Goal: Task Accomplishment & Management: Manage account settings

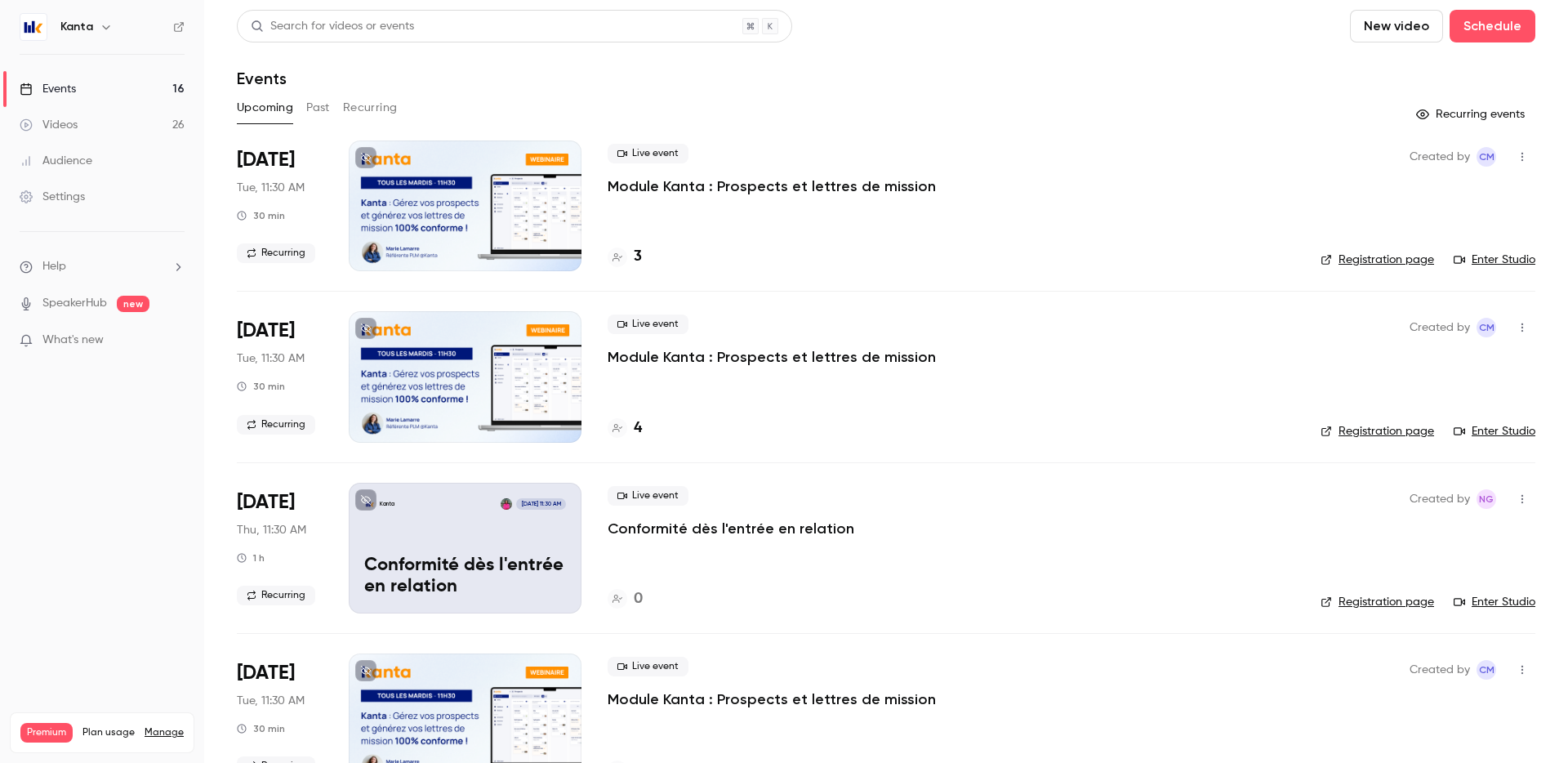
click at [1494, 262] on link "Enter Studio" at bounding box center [1494, 259] width 82 height 16
click at [652, 190] on p "Module Kanta : Prospects et lettres de mission" at bounding box center [771, 186] width 329 height 19
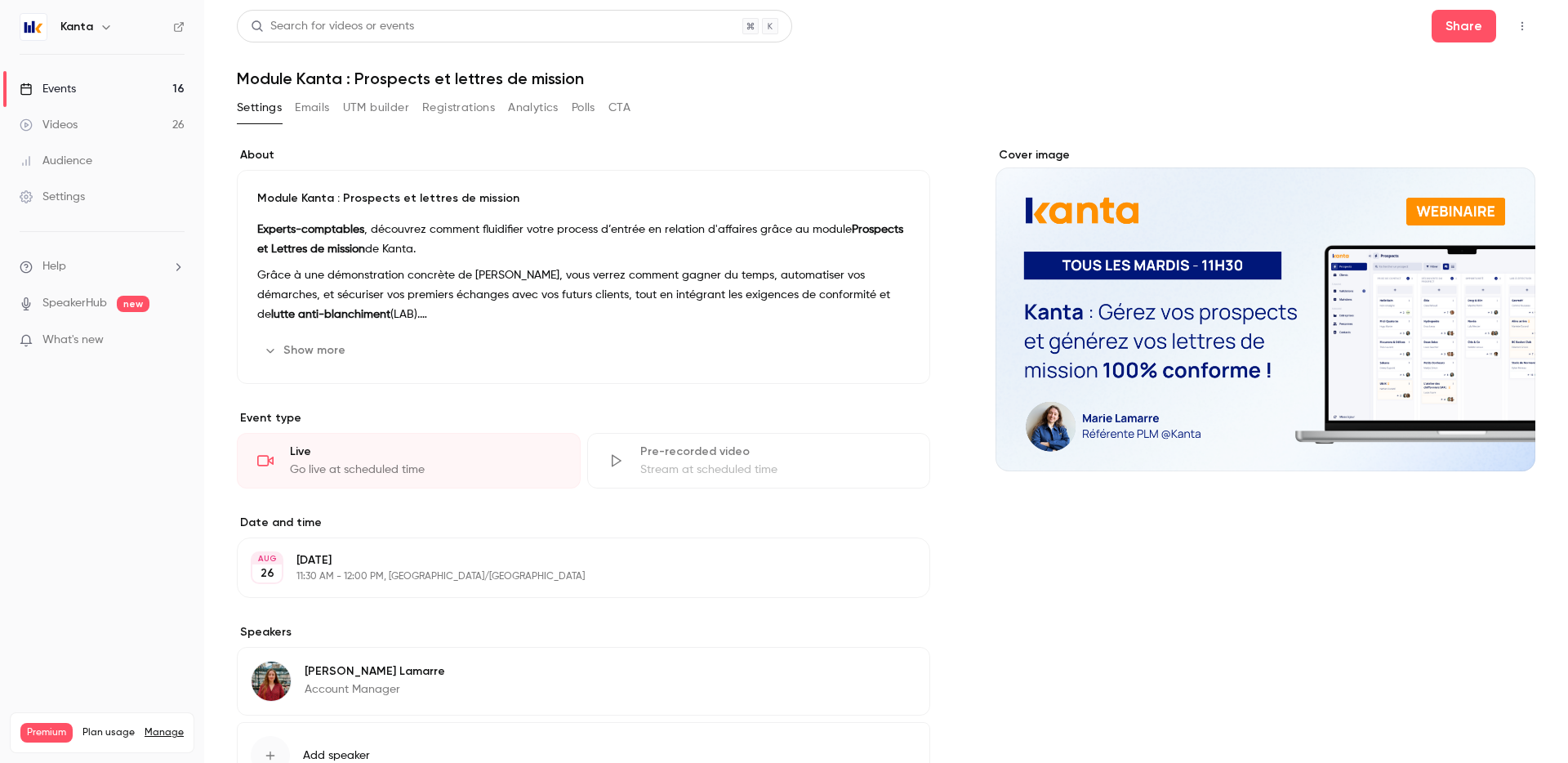
click at [648, 481] on div "Pre-recorded video Stream at scheduled time" at bounding box center [759, 460] width 344 height 55
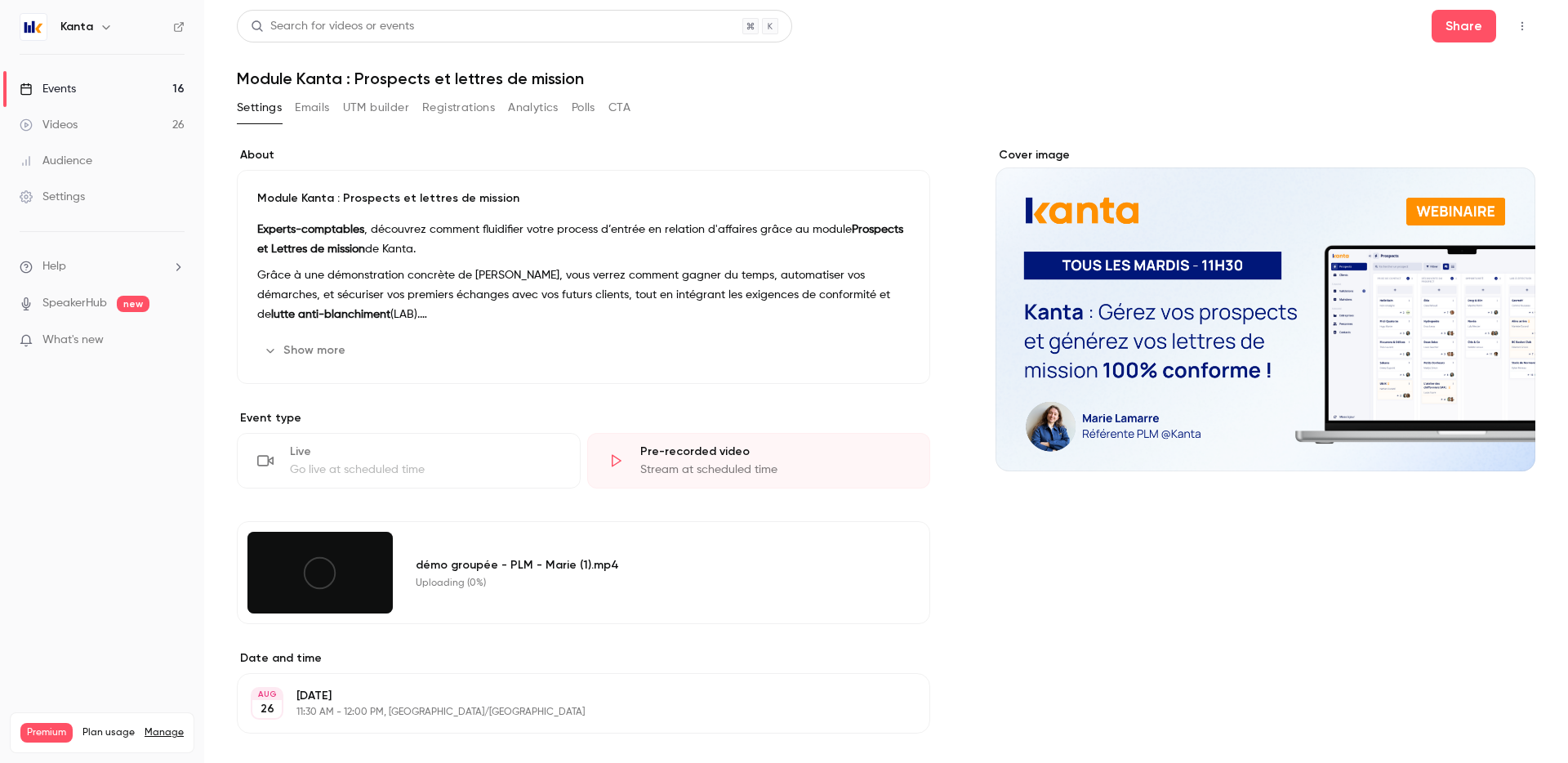
scroll to position [263, 0]
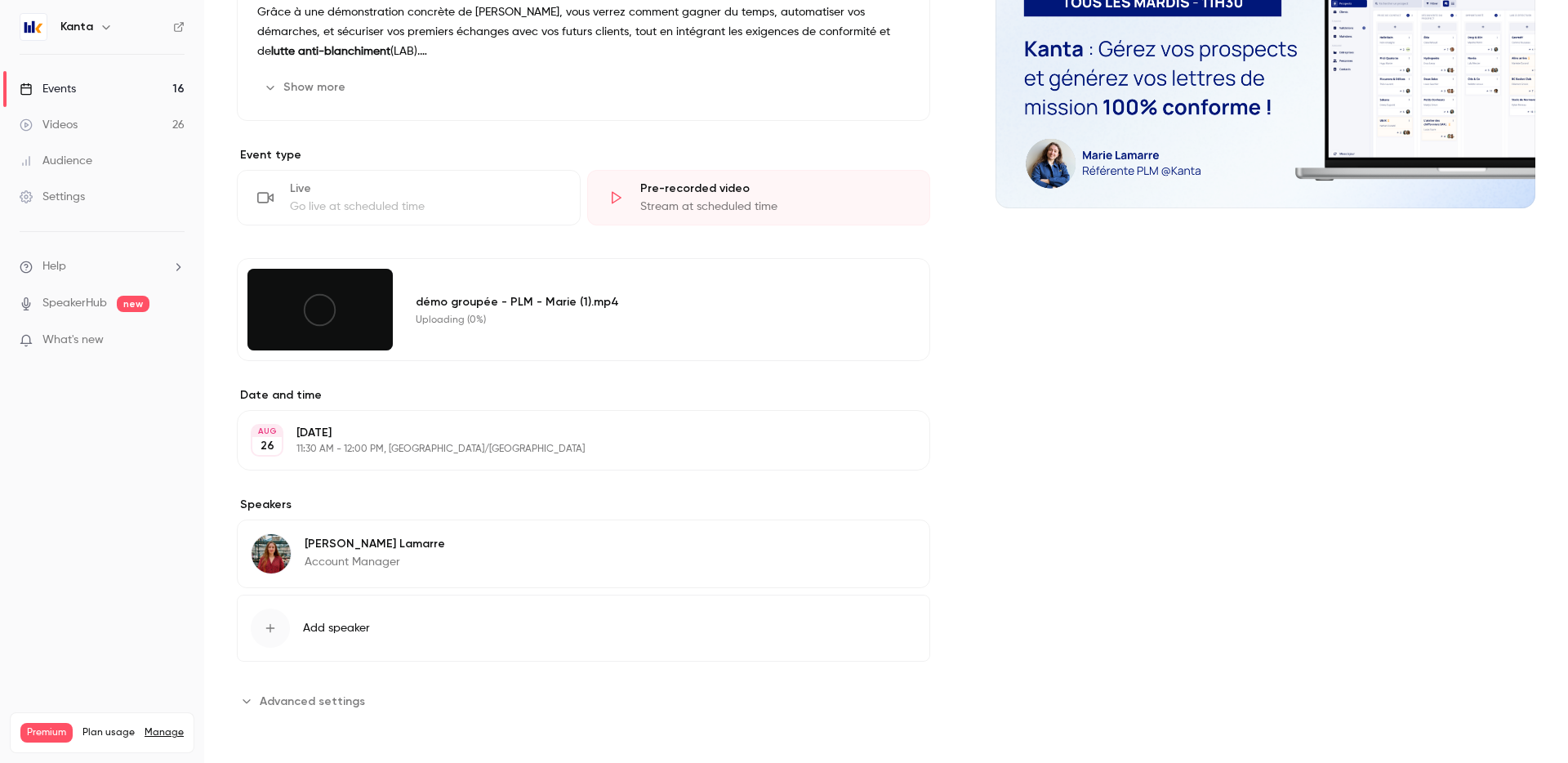
click at [320, 700] on span "Advanced settings" at bounding box center [312, 701] width 105 height 17
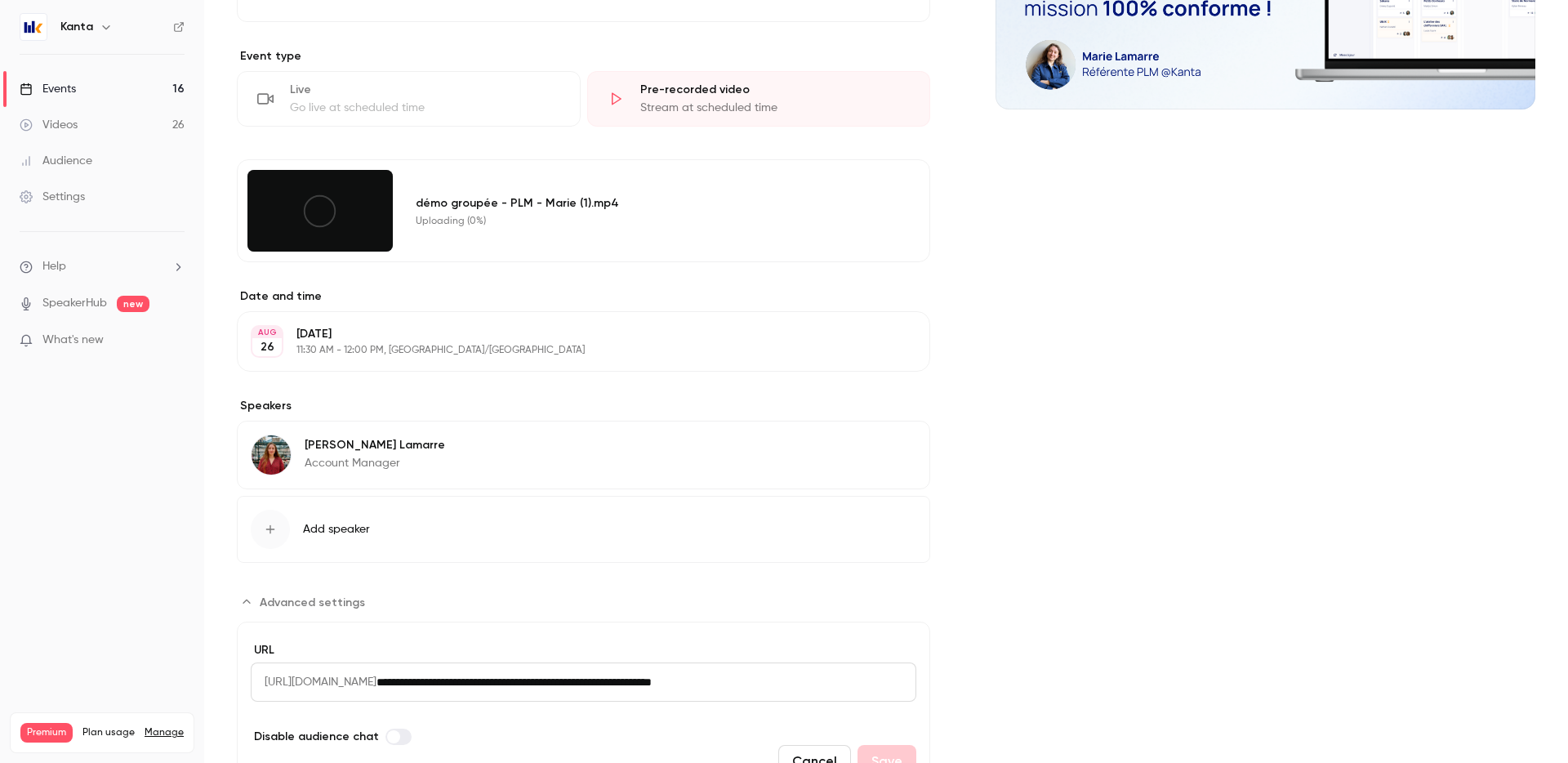
scroll to position [377, 0]
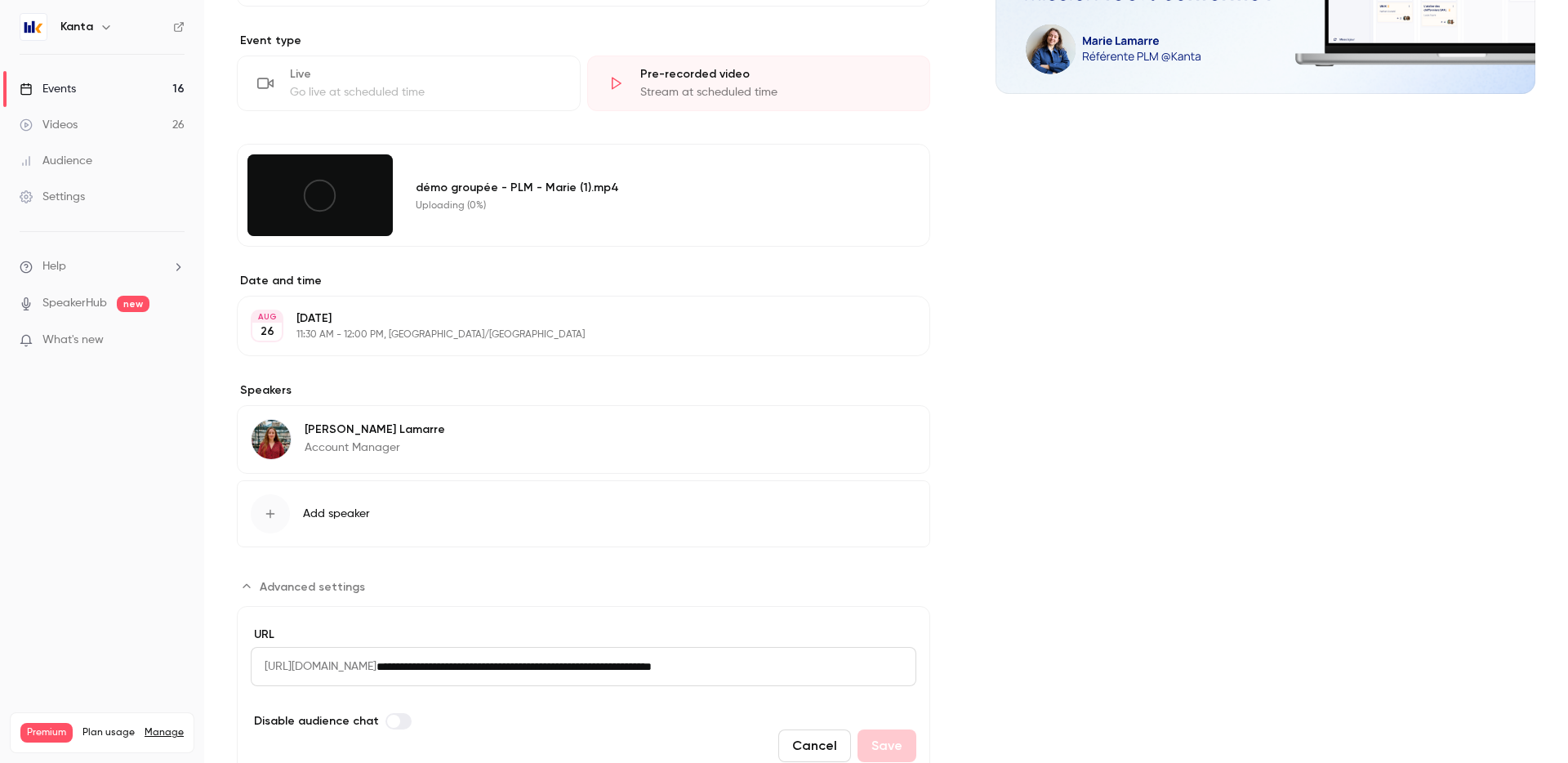
click at [574, 664] on input "**********" at bounding box center [646, 666] width 540 height 39
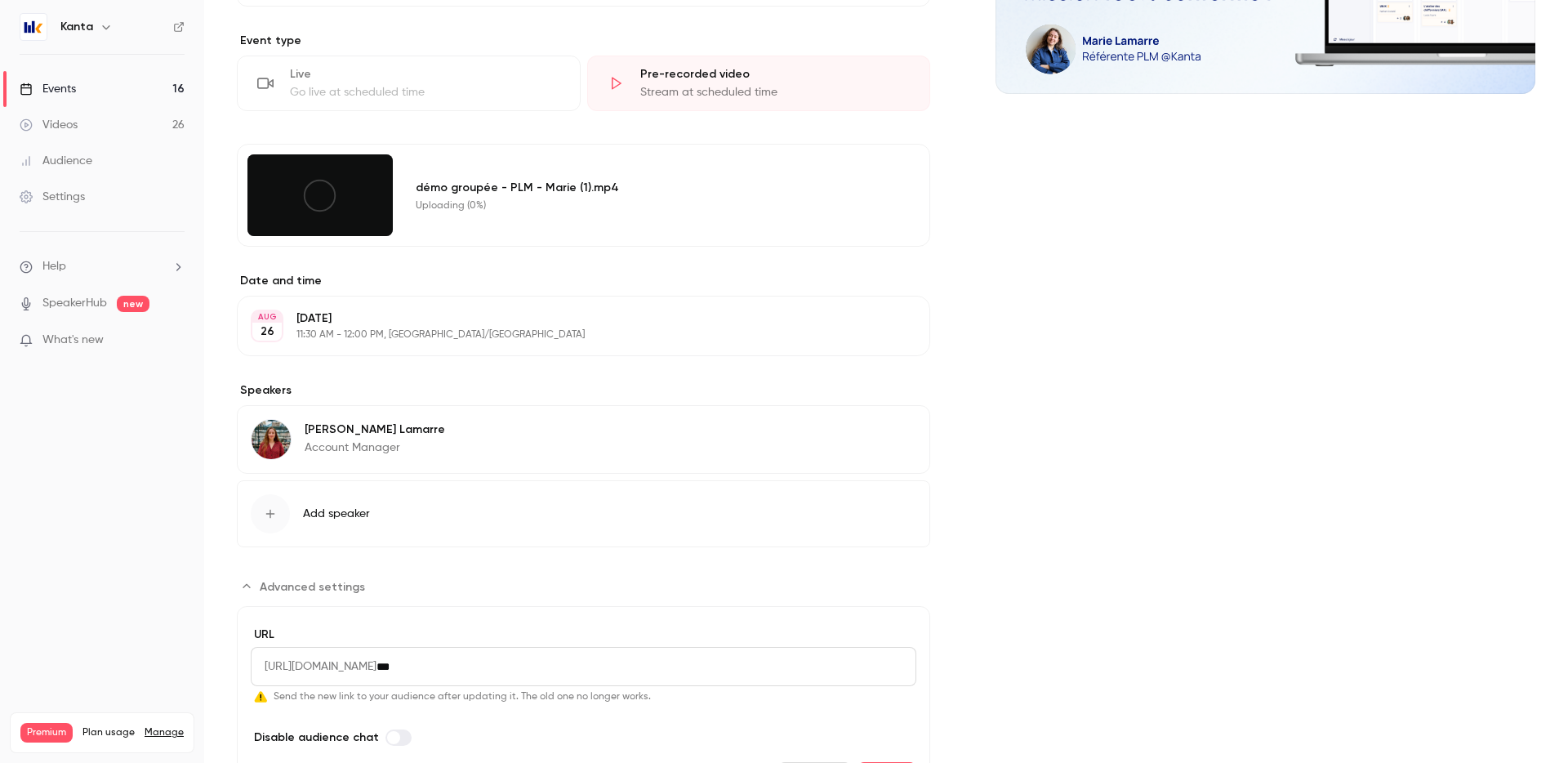
type input "**********"
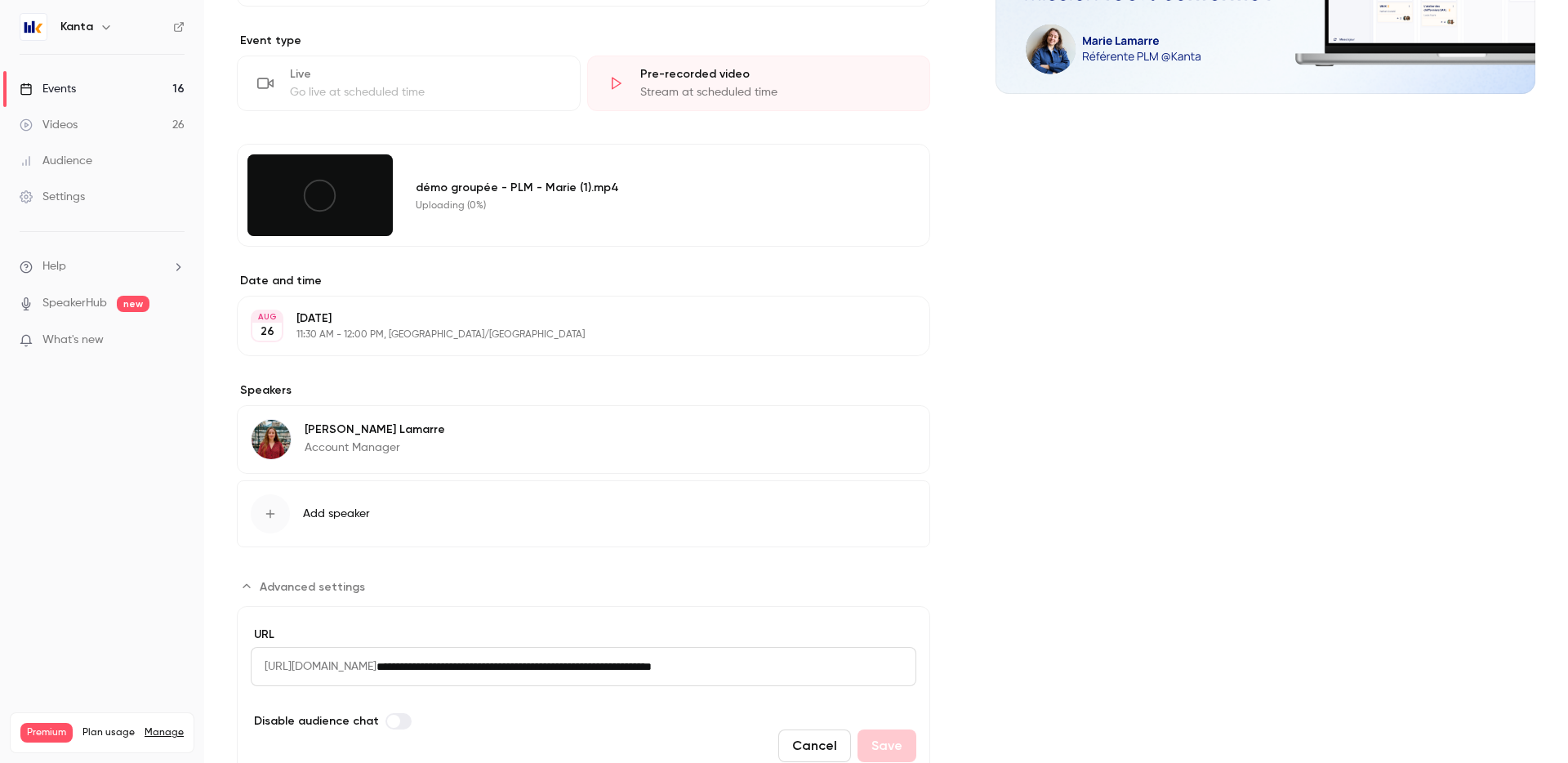
click at [376, 654] on span "https://watch.getcontrast.io/register/" at bounding box center [313, 666] width 126 height 39
click at [376, 664] on span "https://watch.getcontrast.io/register/" at bounding box center [313, 666] width 126 height 39
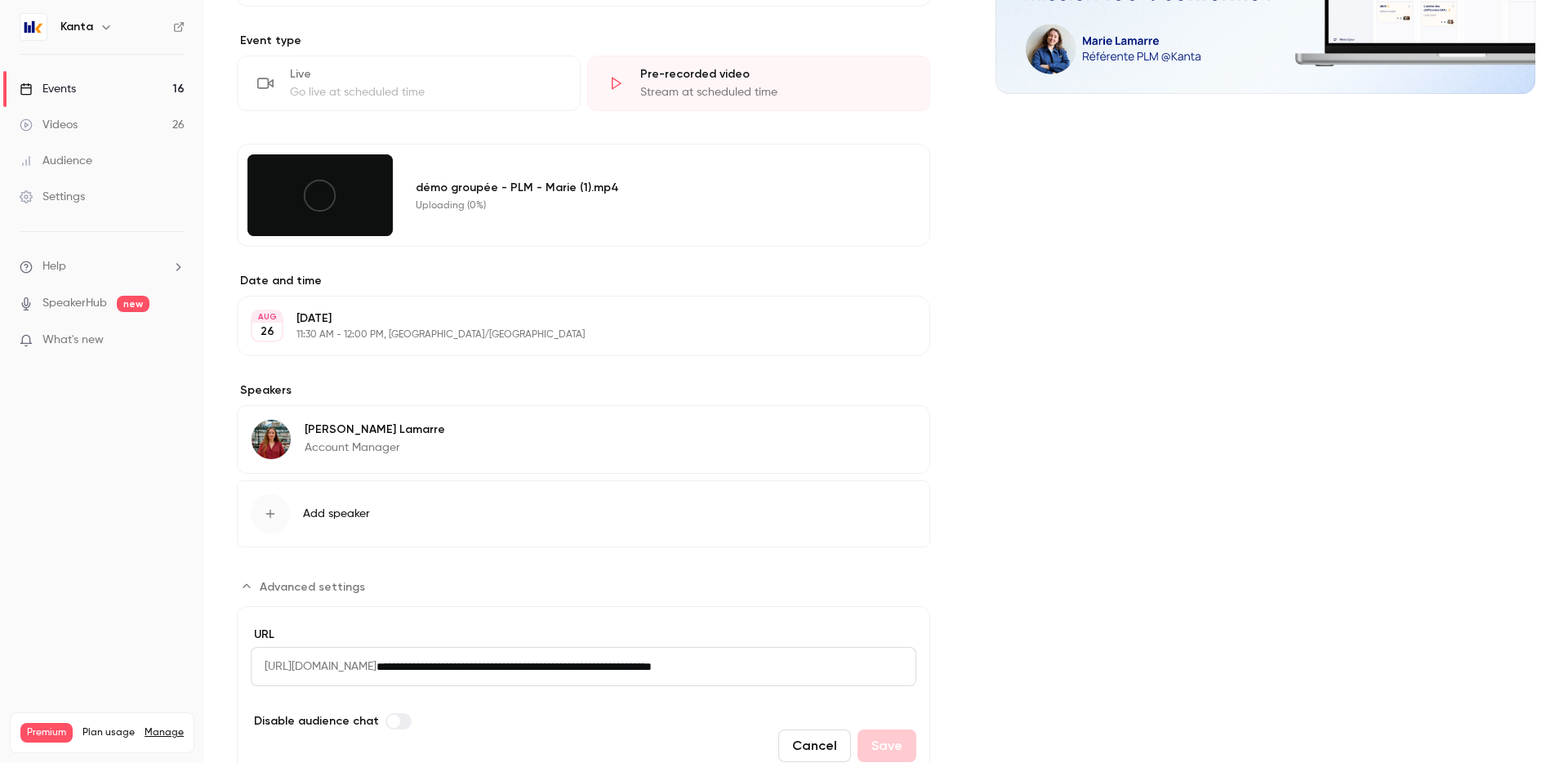
click at [376, 664] on span "https://watch.getcontrast.io/register/" at bounding box center [313, 666] width 126 height 39
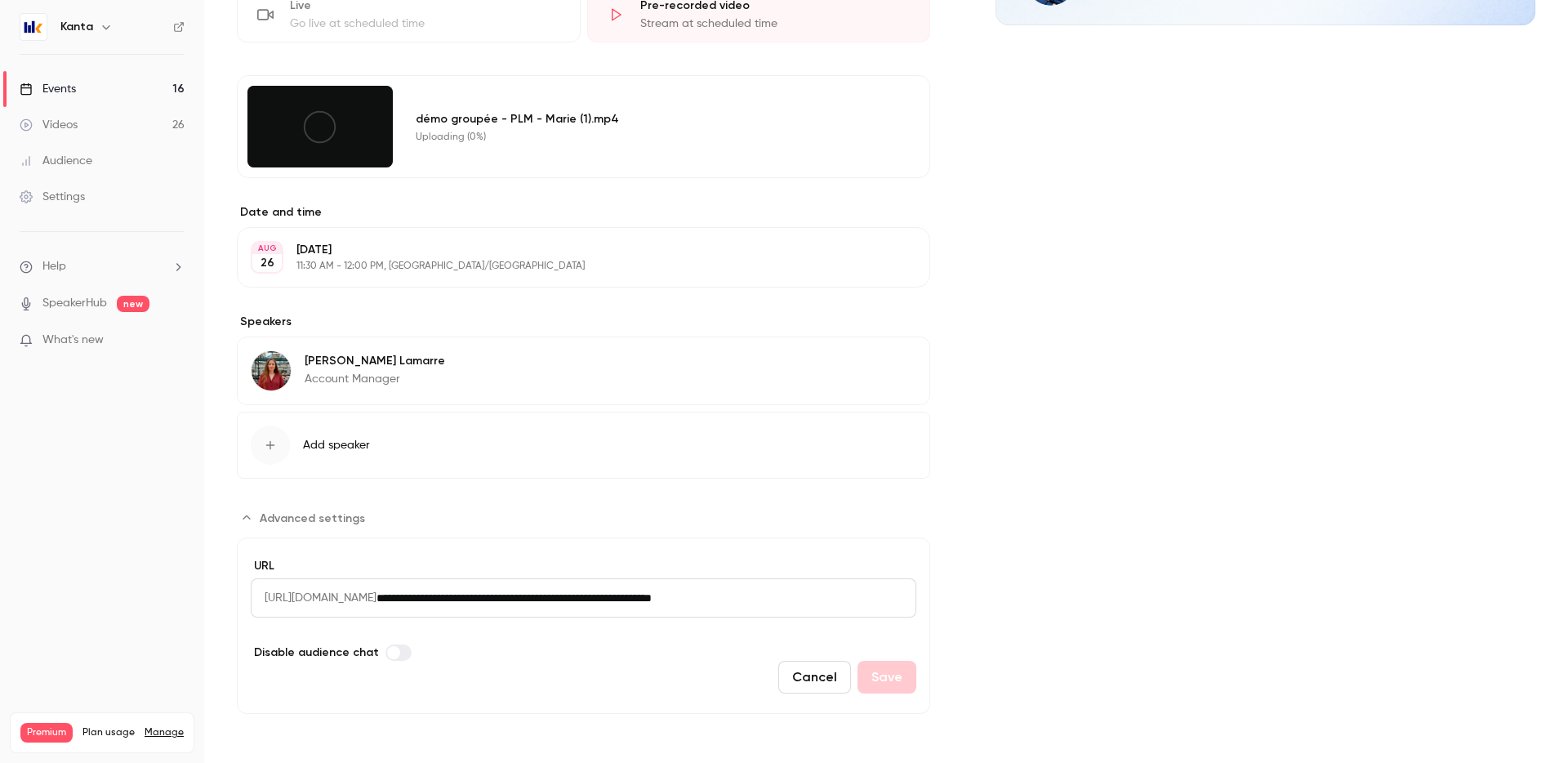
scroll to position [0, 0]
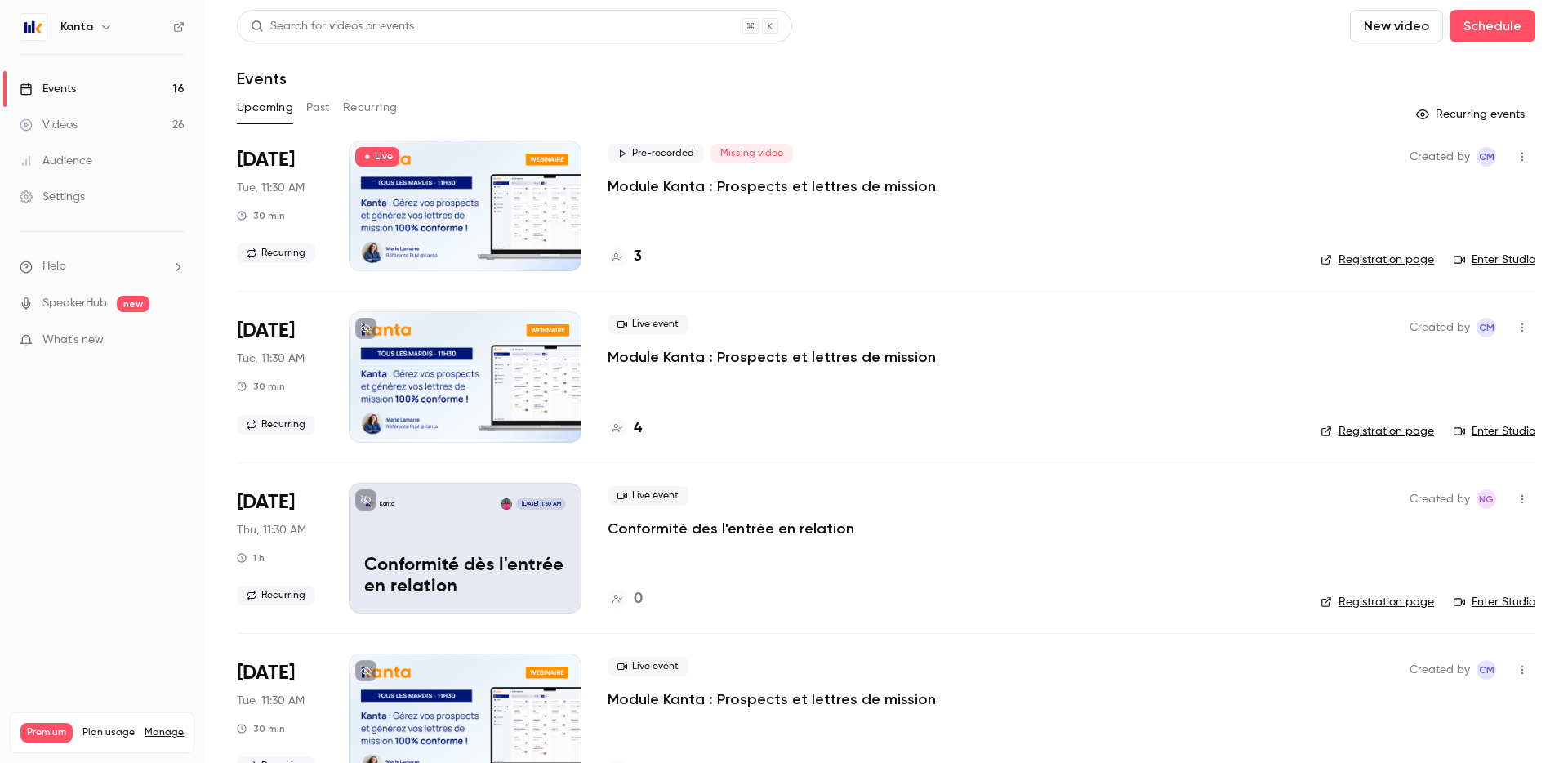
click at [632, 257] on div "3" at bounding box center [624, 257] width 34 height 22
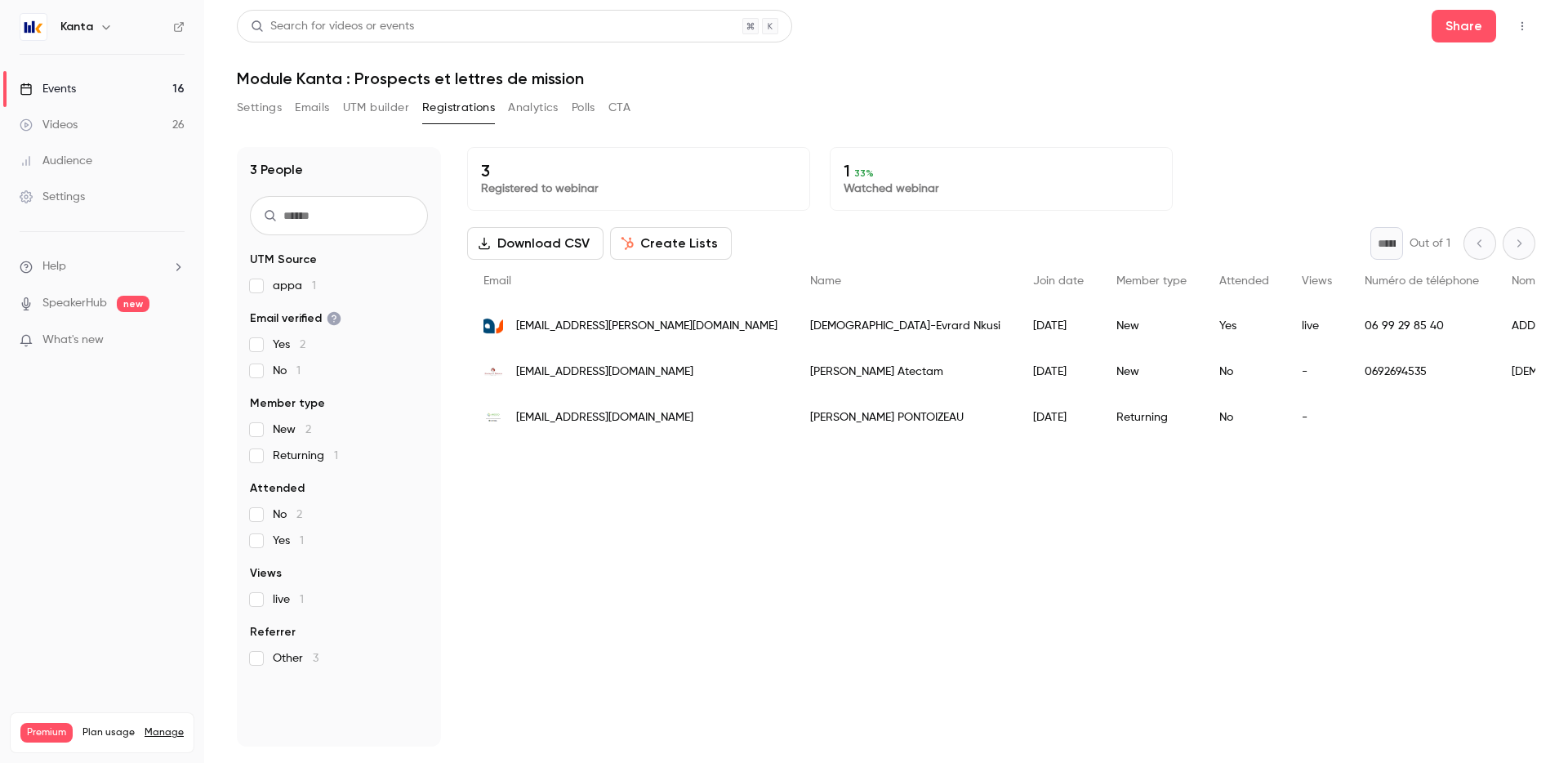
click at [540, 103] on button "Analytics" at bounding box center [534, 108] width 50 height 26
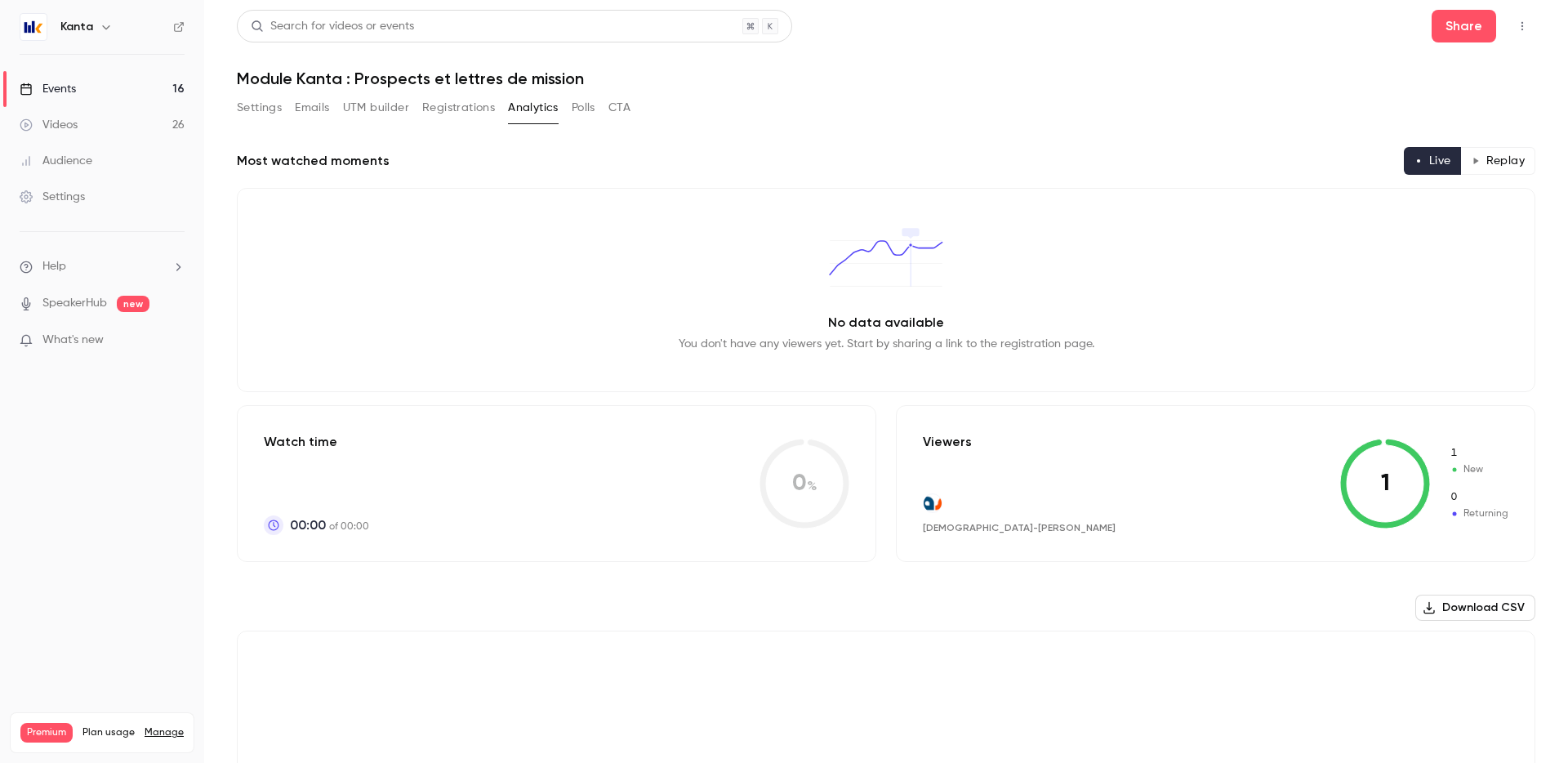
click at [435, 105] on button "Registrations" at bounding box center [459, 108] width 73 height 26
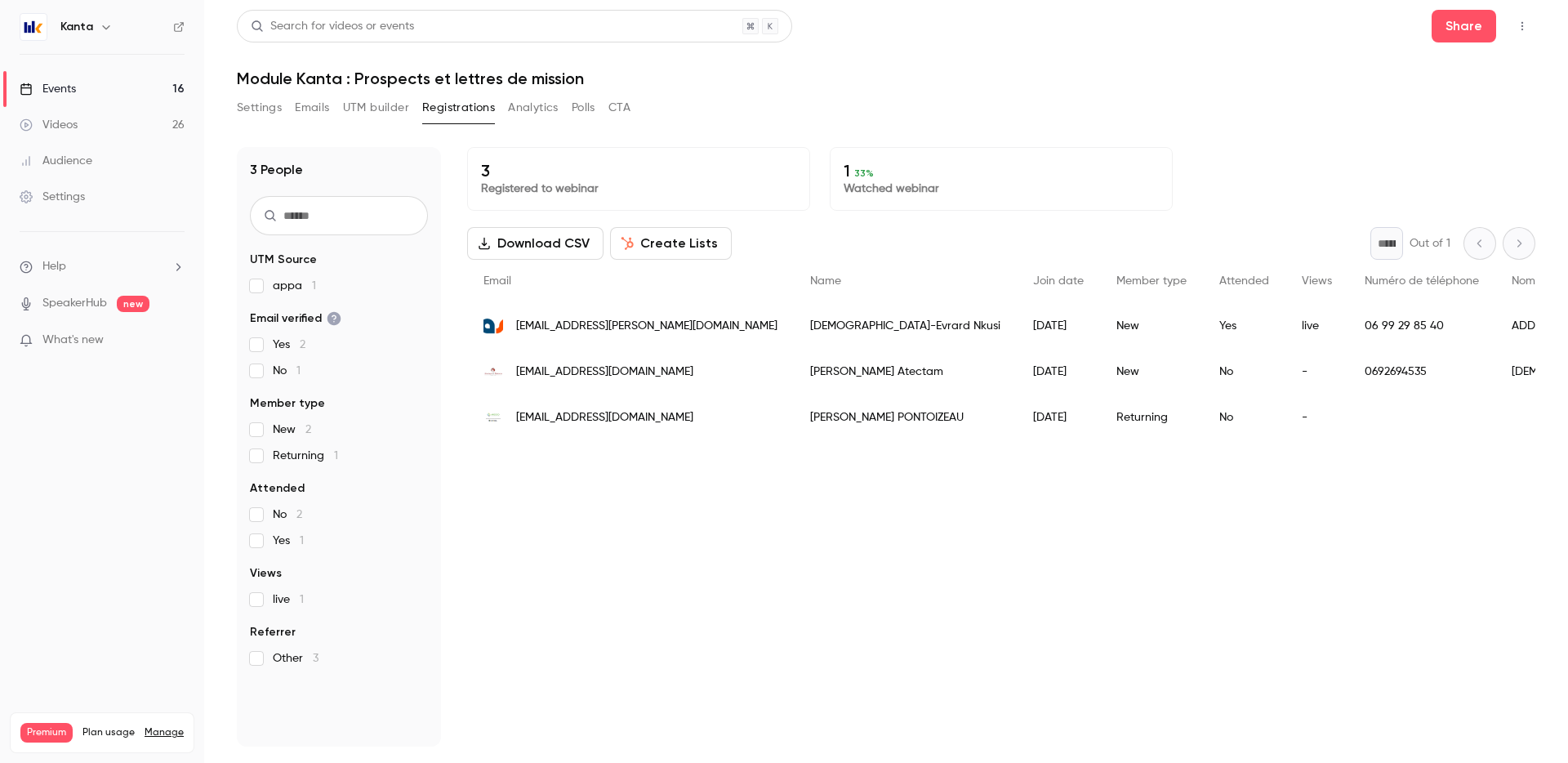
click at [259, 108] on button "Settings" at bounding box center [259, 108] width 45 height 26
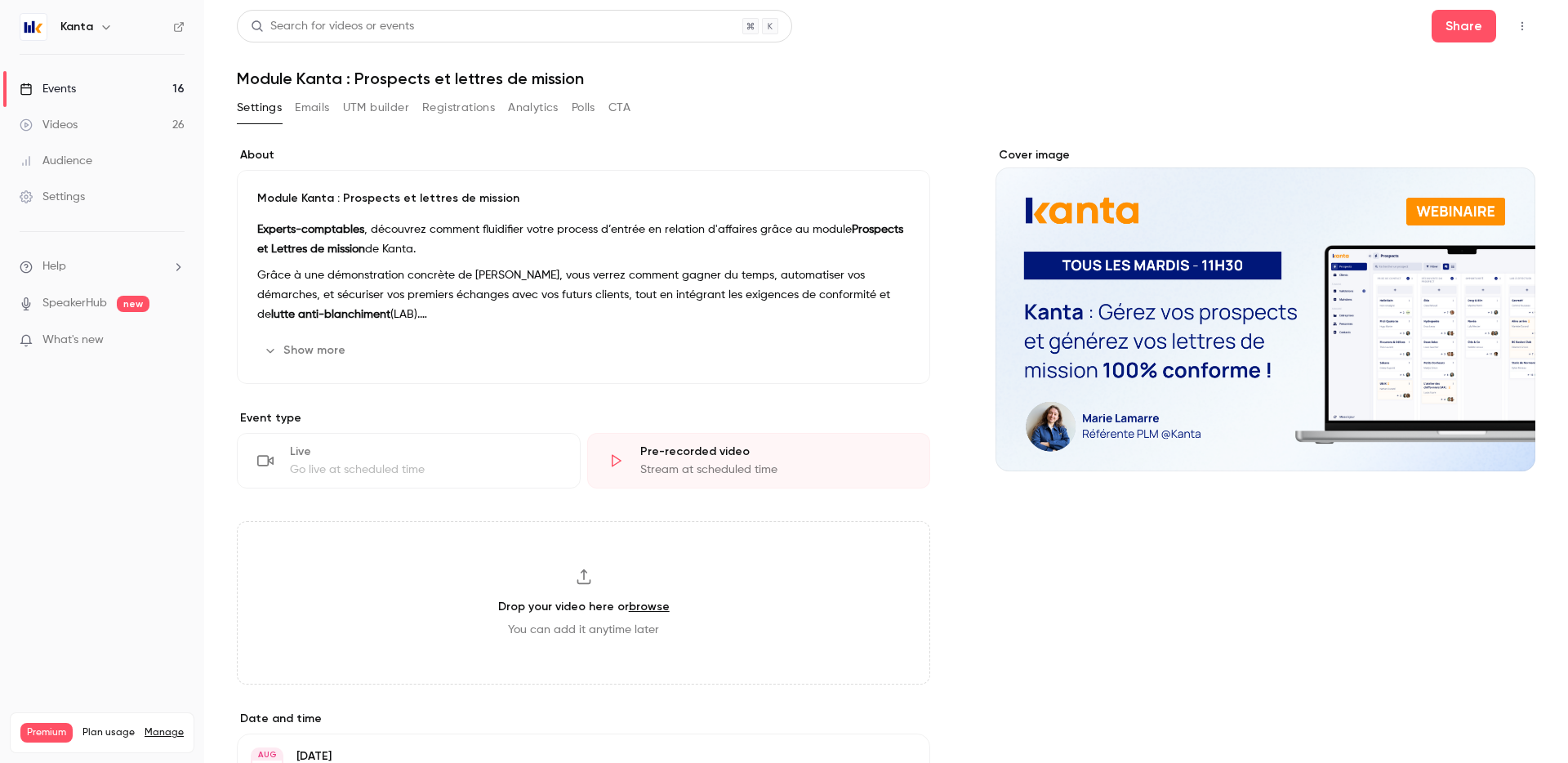
click at [124, 92] on link "Events 16" at bounding box center [102, 89] width 204 height 36
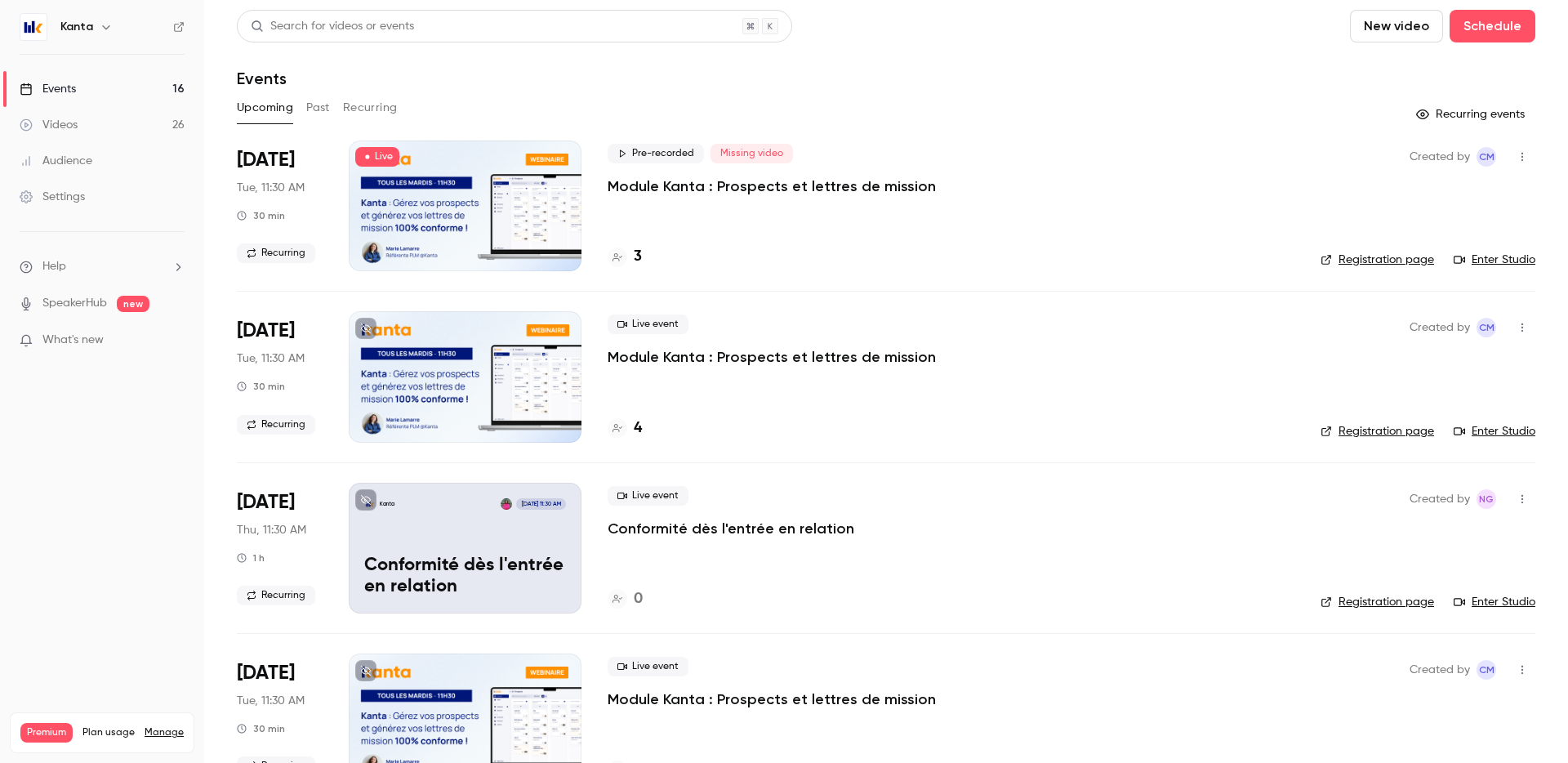
click at [1516, 151] on icon "button" at bounding box center [1523, 157] width 13 height 12
click at [1034, 210] on div at bounding box center [784, 382] width 1568 height 763
click at [662, 191] on p "Module Kanta : Prospects et lettres de mission" at bounding box center [771, 186] width 329 height 19
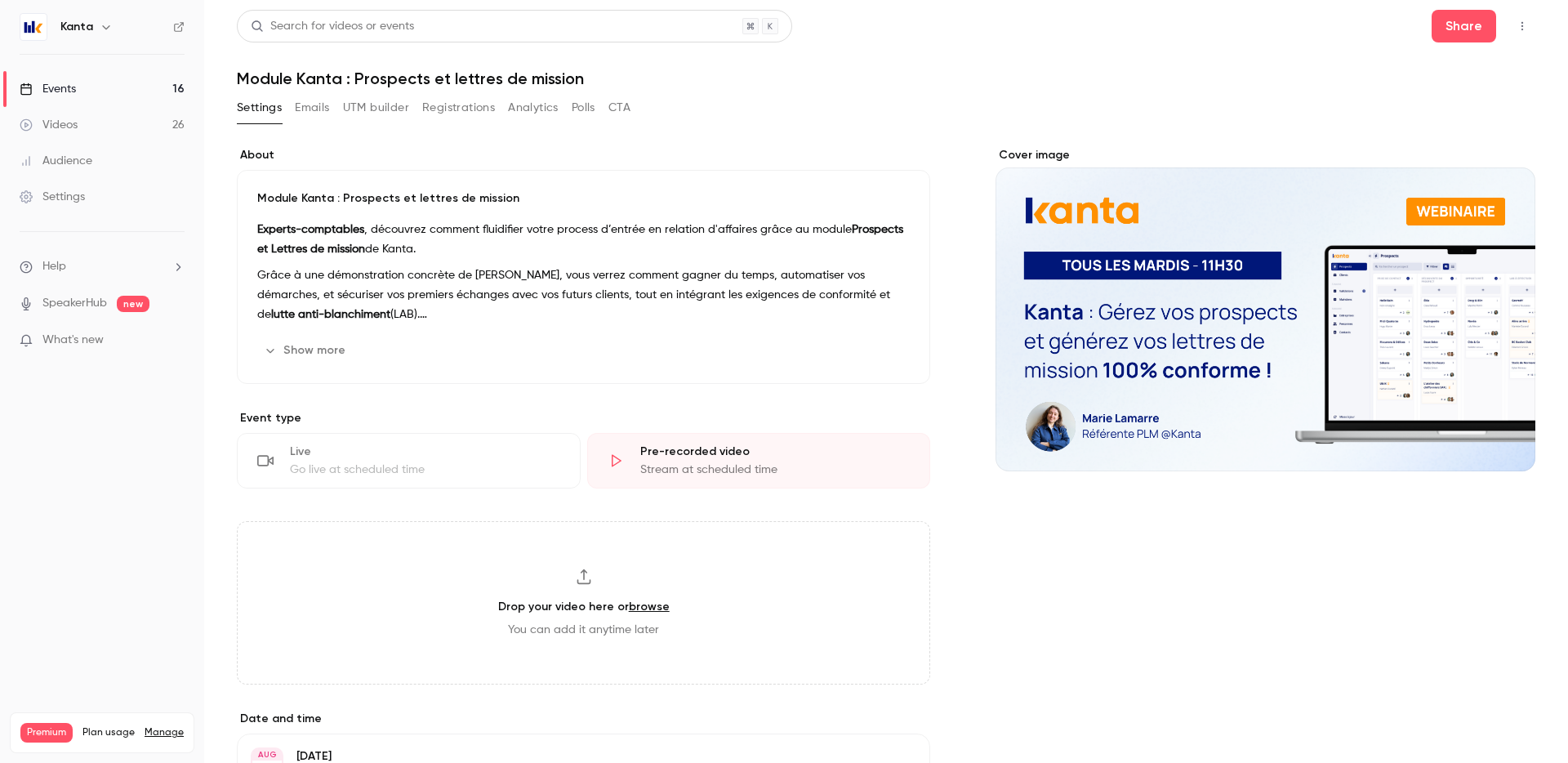
click at [460, 108] on button "Registrations" at bounding box center [459, 108] width 73 height 26
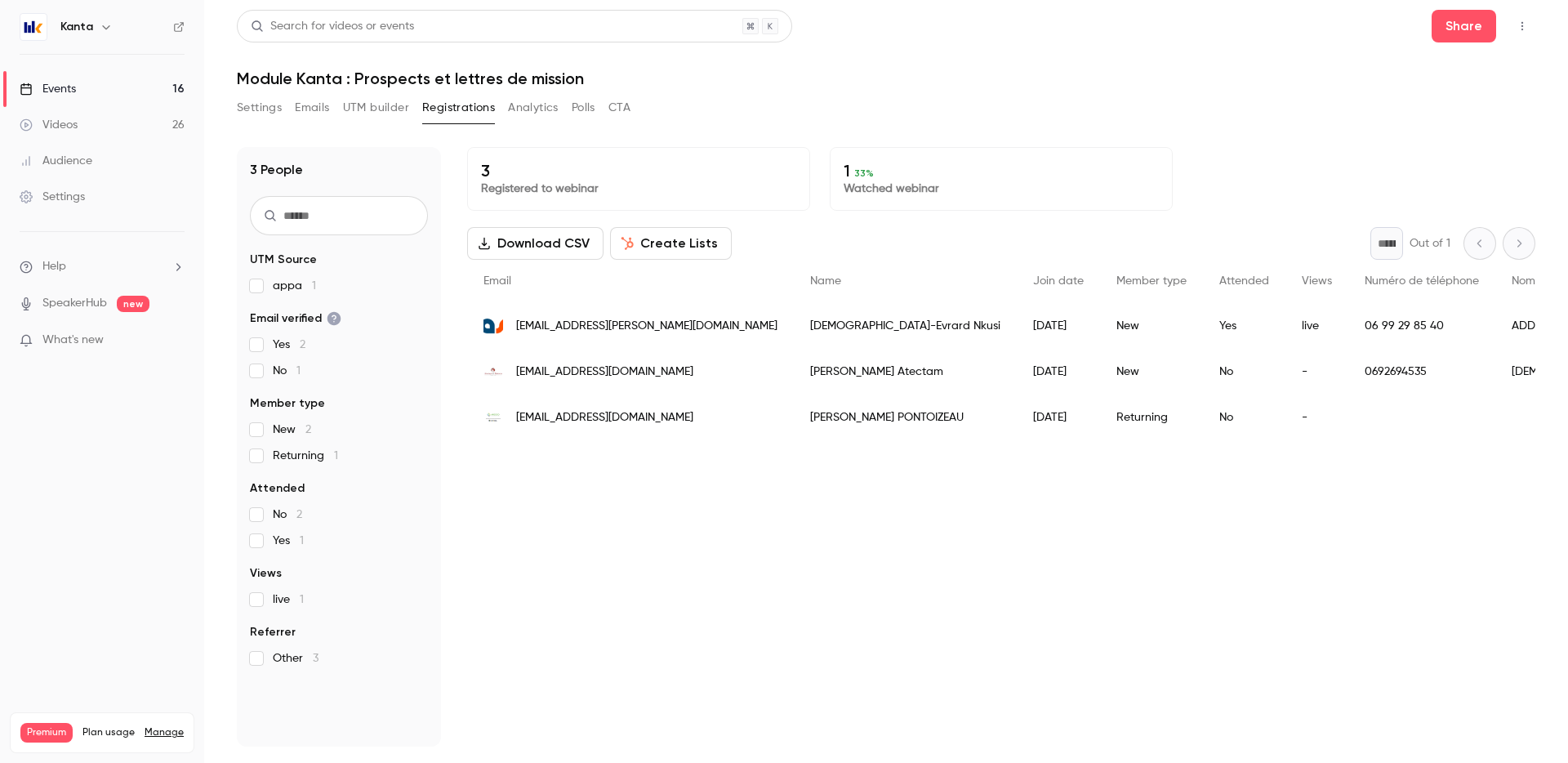
click at [541, 107] on button "Analytics" at bounding box center [534, 108] width 50 height 26
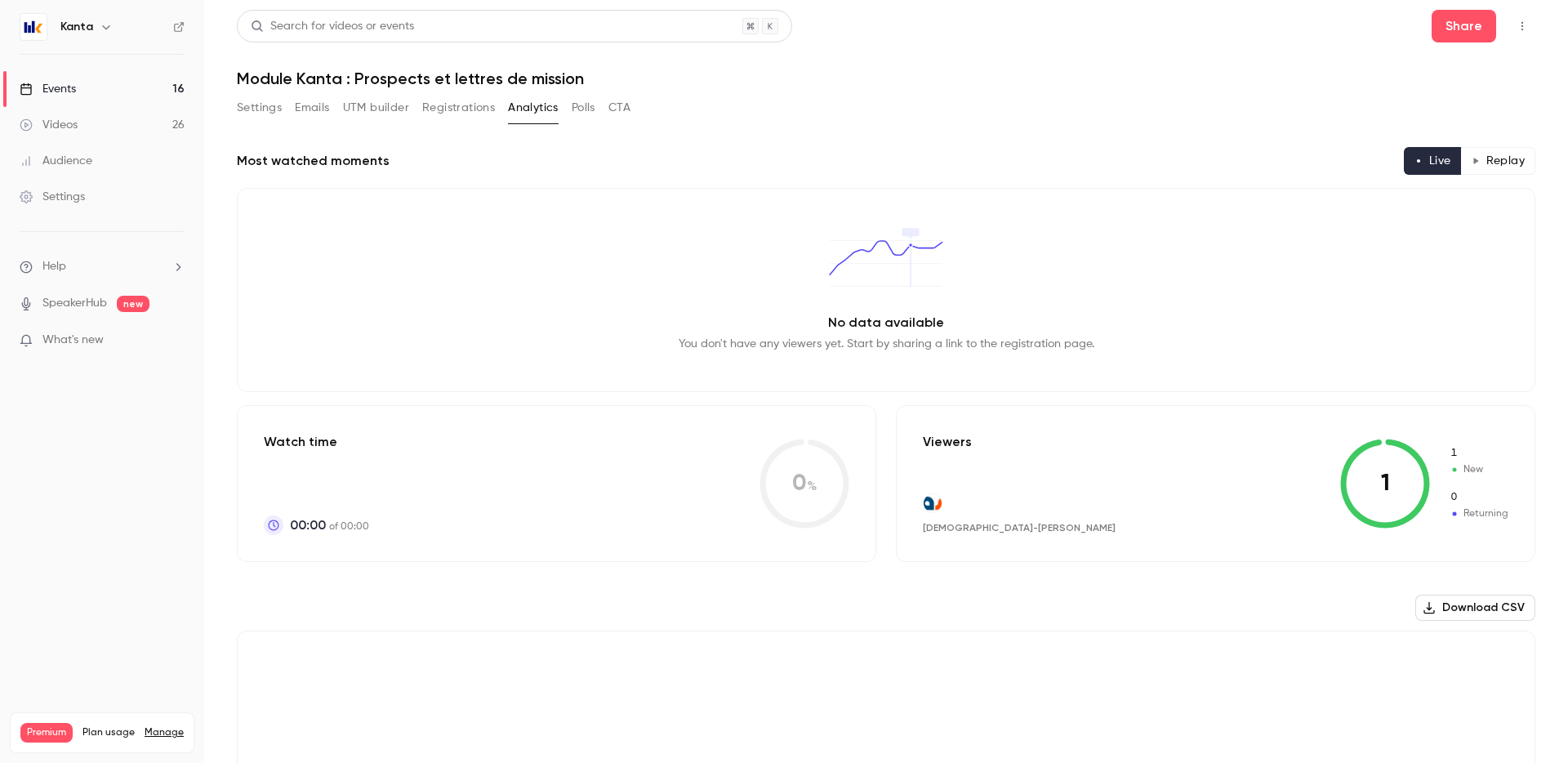
click at [380, 105] on button "UTM builder" at bounding box center [376, 108] width 66 height 26
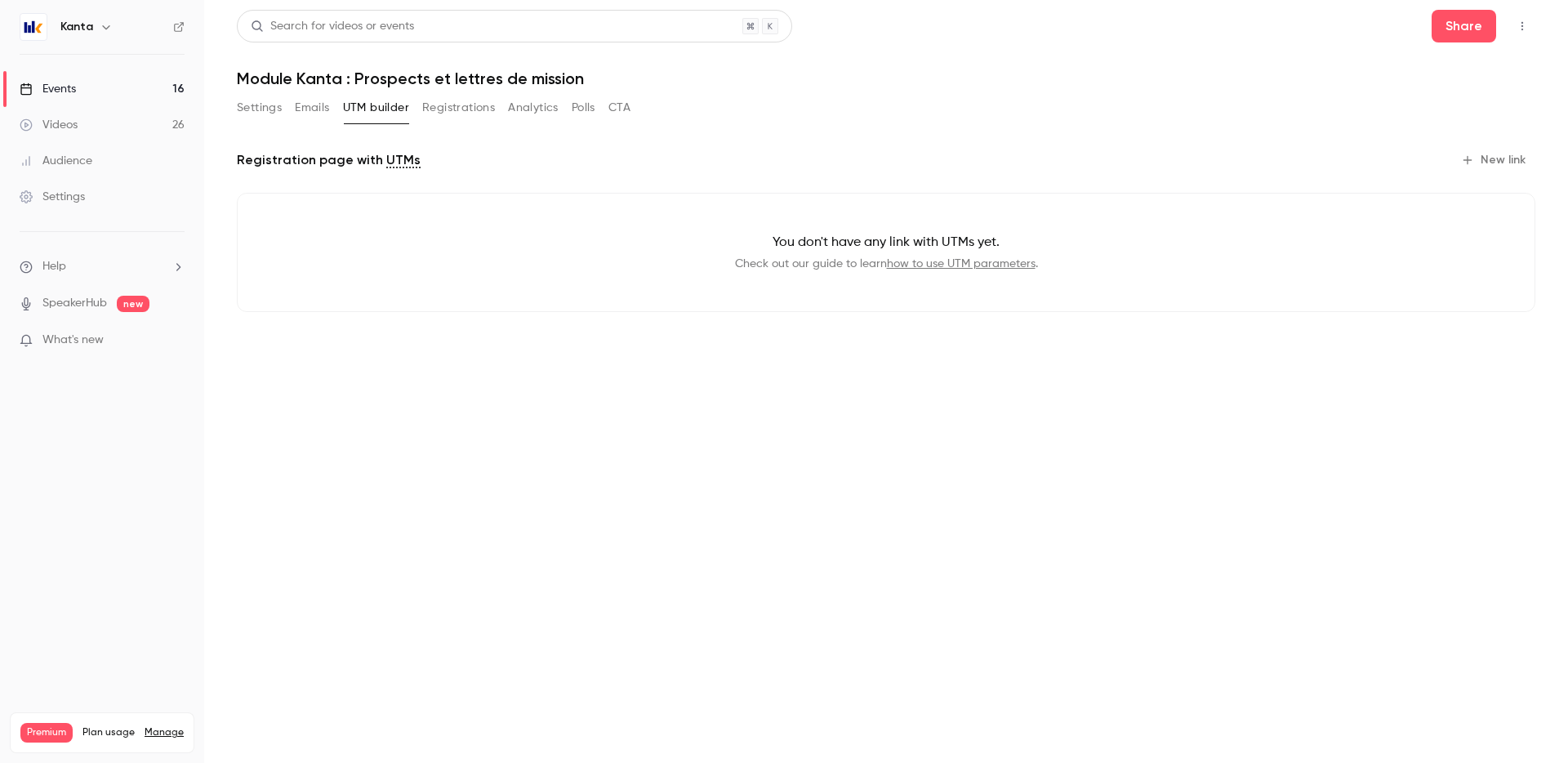
click at [307, 107] on button "Emails" at bounding box center [312, 108] width 34 height 26
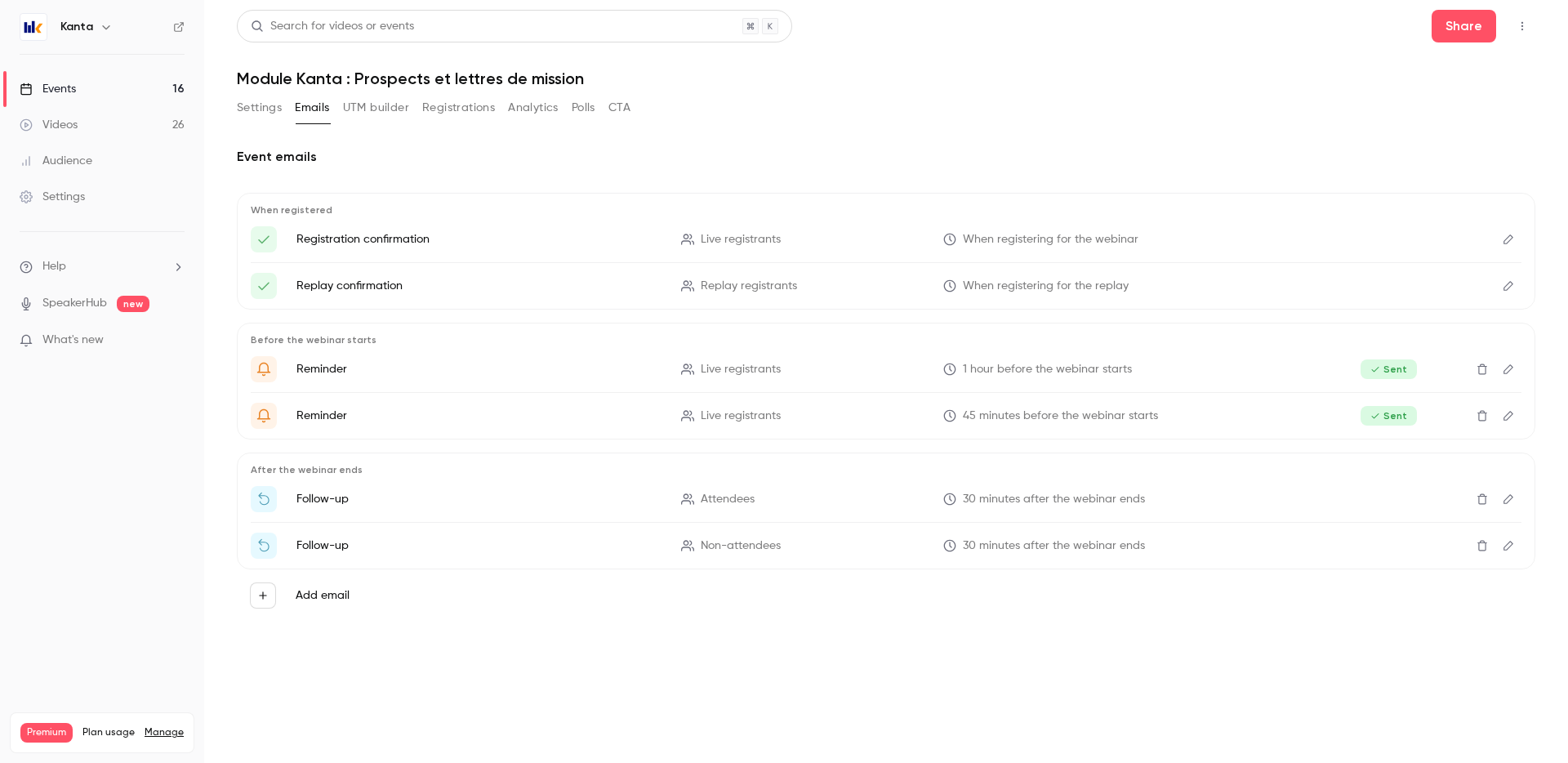
click at [271, 113] on button "Settings" at bounding box center [259, 108] width 45 height 26
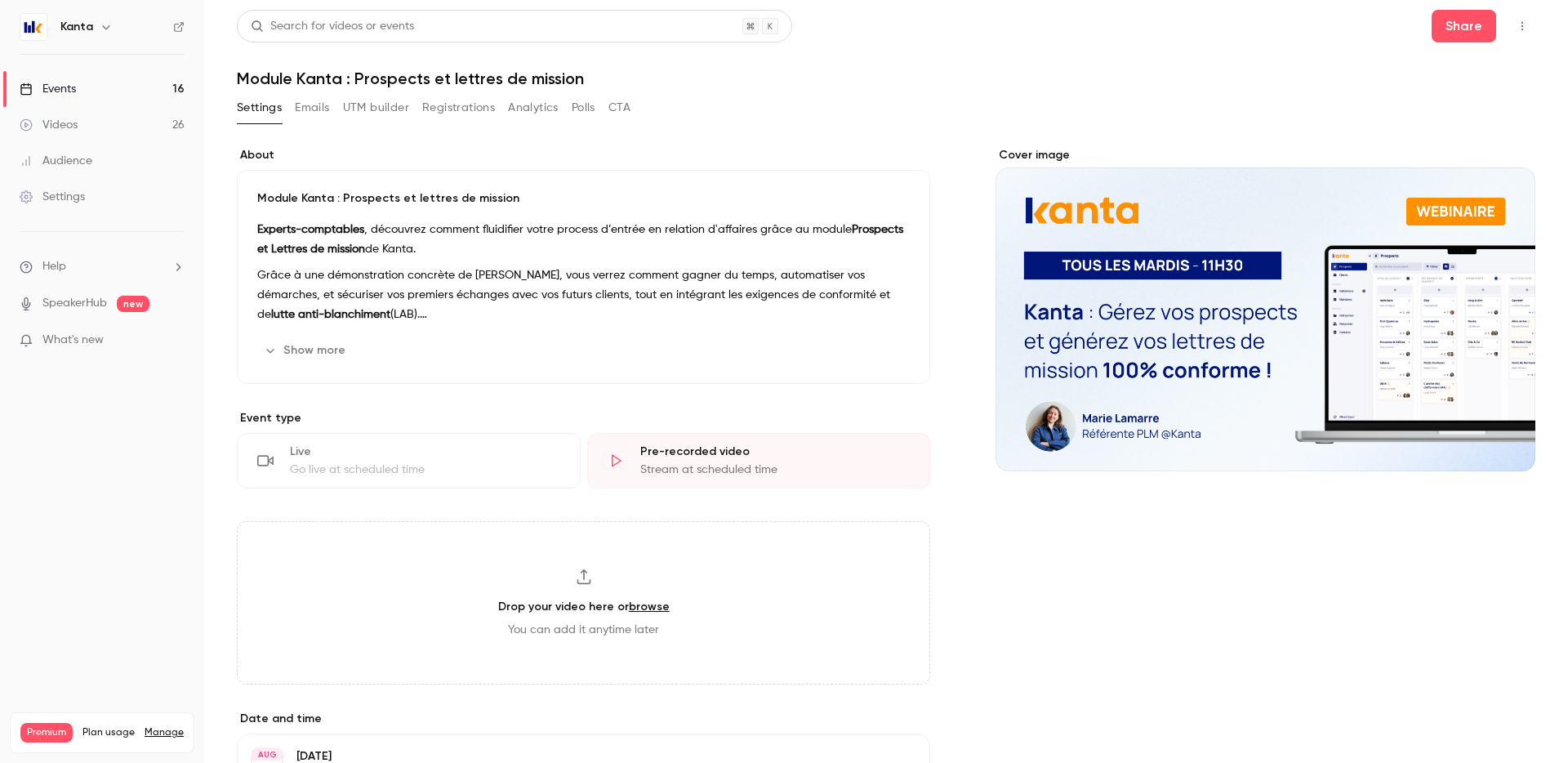
click at [133, 93] on link "Events 16" at bounding box center [102, 89] width 204 height 36
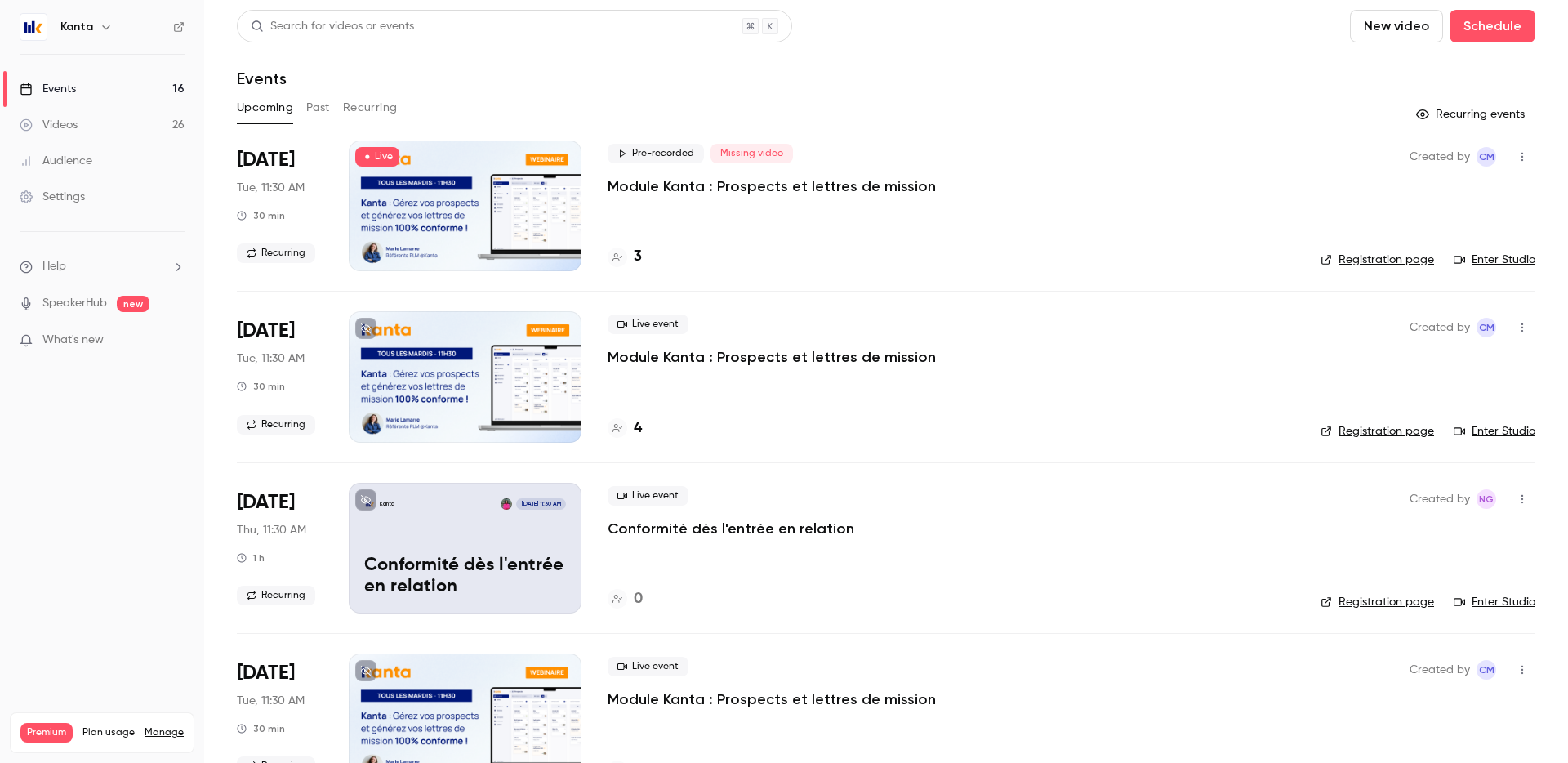
click at [1400, 262] on link "Registration page" at bounding box center [1377, 259] width 113 height 16
click at [764, 154] on span "Missing video" at bounding box center [752, 153] width 82 height 19
copy span "Missing video"
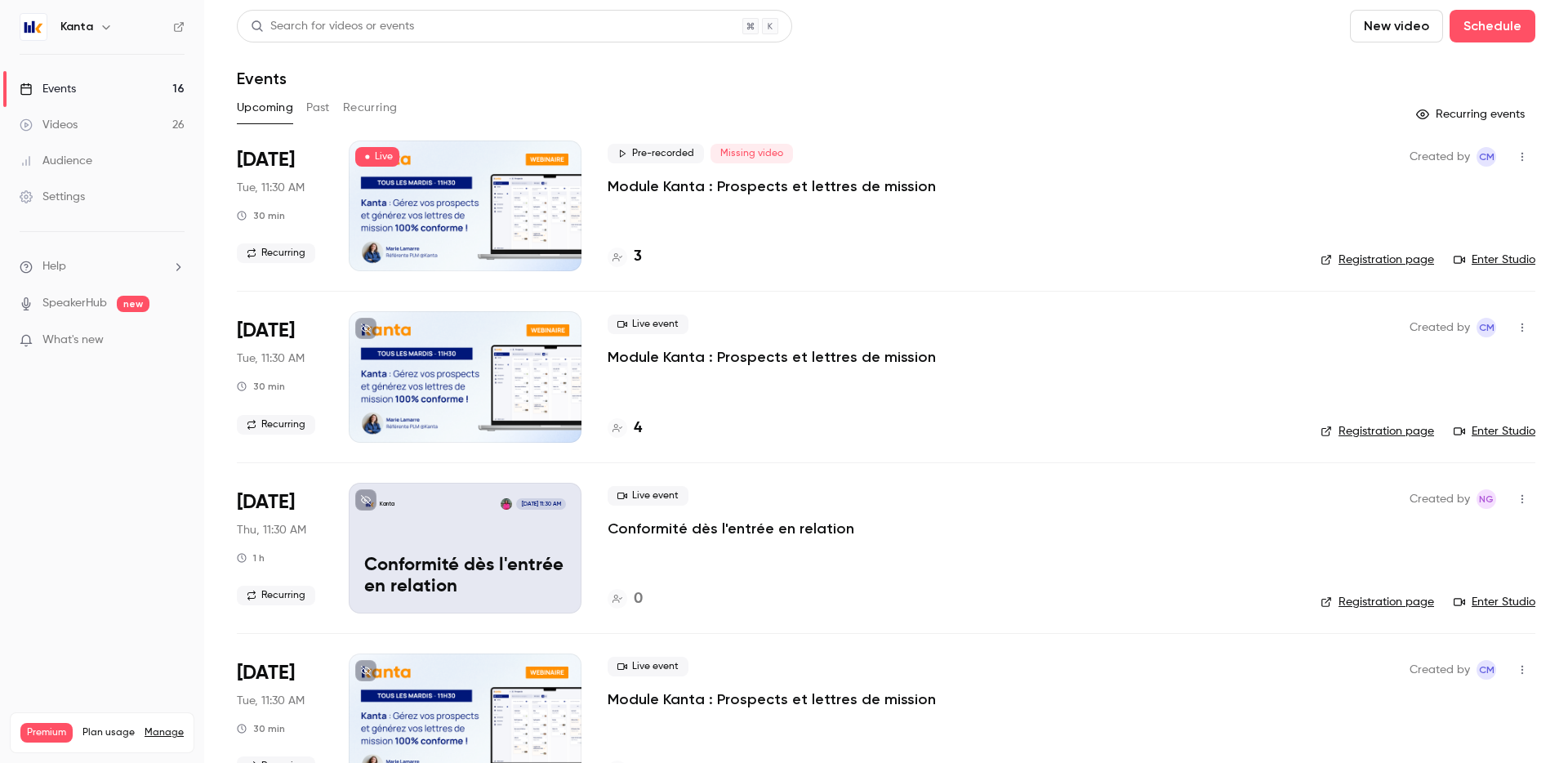
click at [400, 111] on div "Upcoming Past Recurring" at bounding box center [887, 108] width 1299 height 26
click at [392, 108] on button "Recurring" at bounding box center [370, 108] width 55 height 26
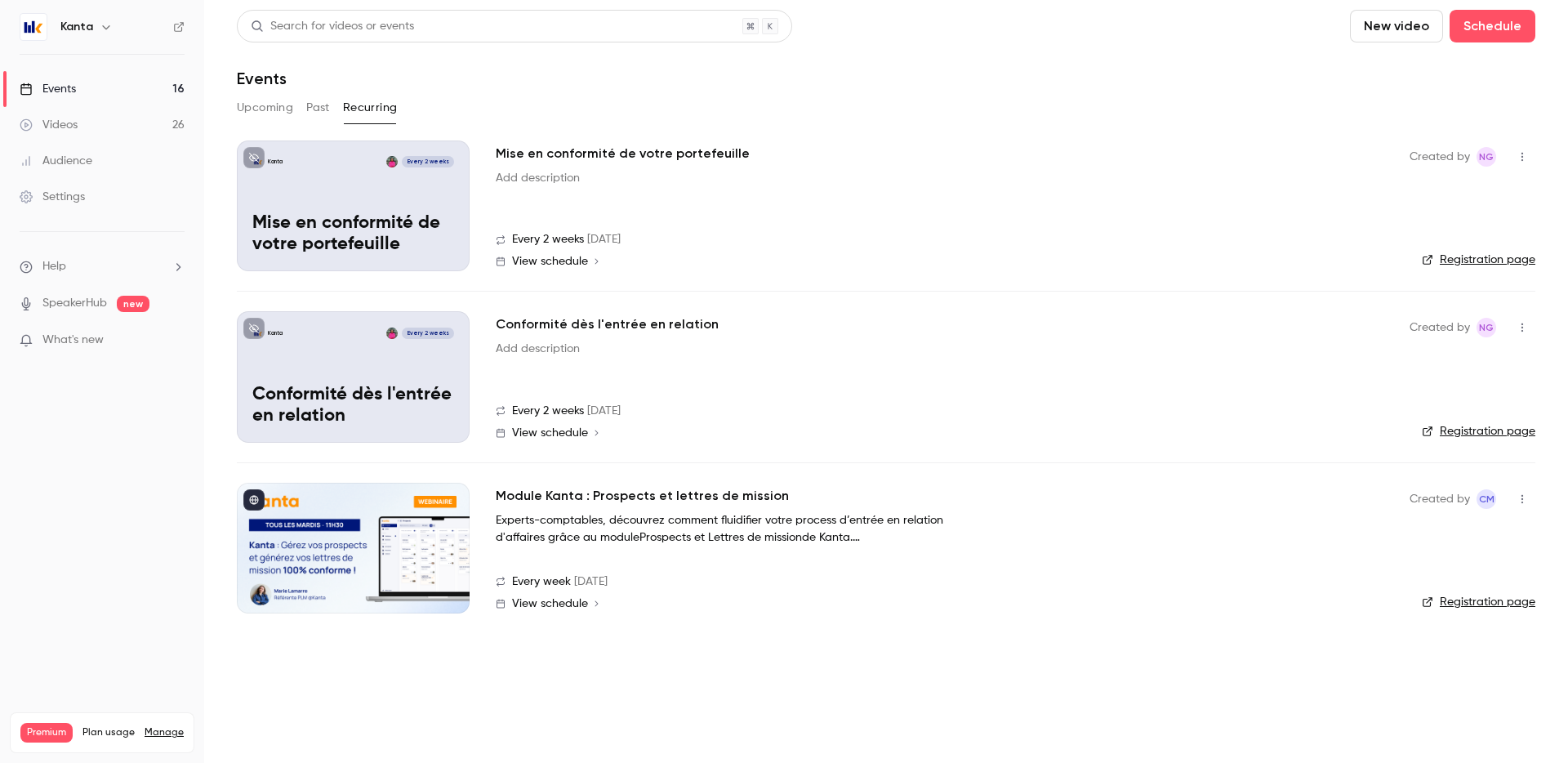
click at [1529, 495] on button "button" at bounding box center [1522, 498] width 26 height 26
click at [867, 636] on div at bounding box center [784, 382] width 1568 height 763
click at [688, 496] on h2 "Module Kanta : Prospects et lettres de mission" at bounding box center [642, 495] width 293 height 19
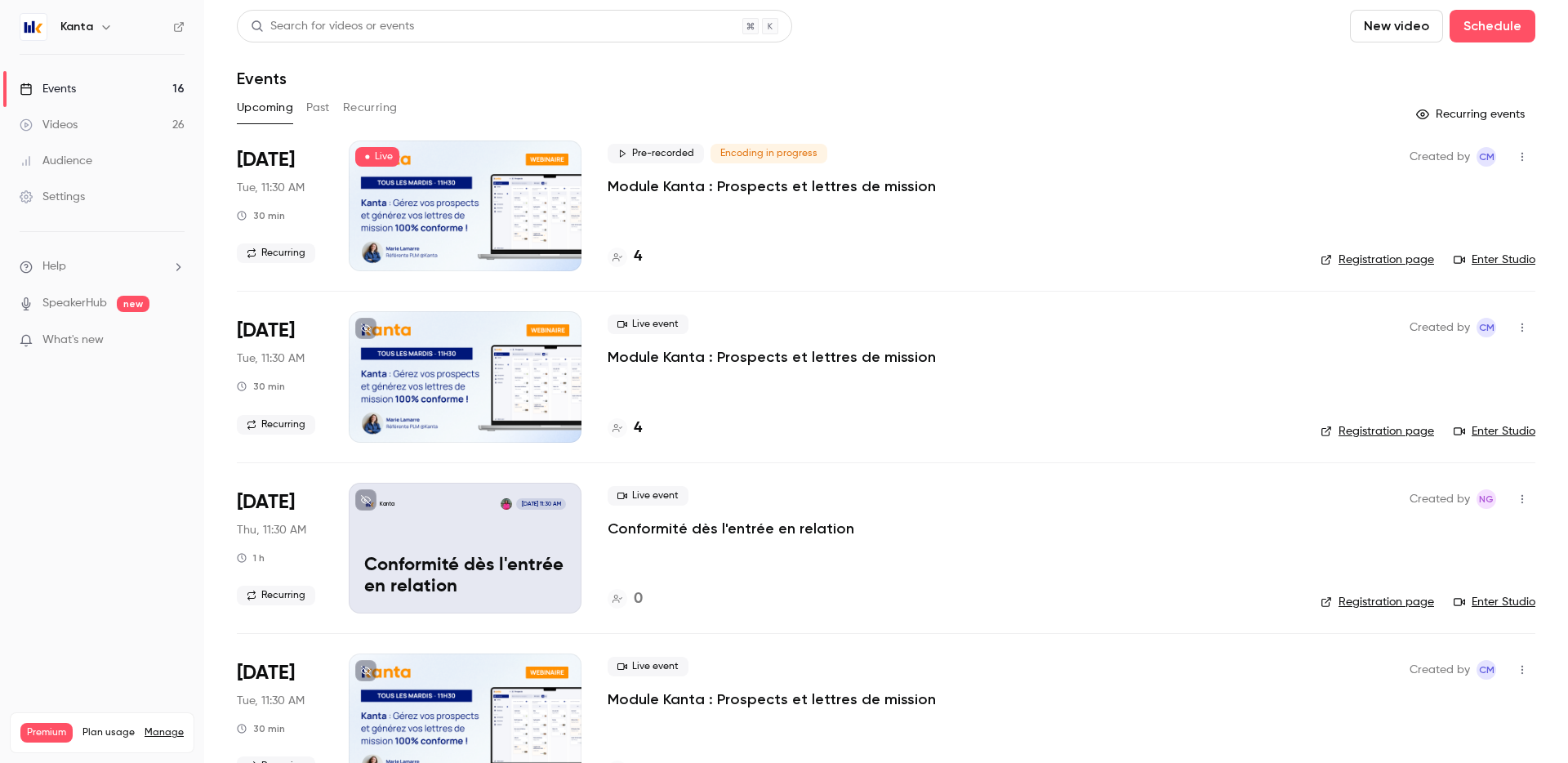
click at [922, 121] on div "Upcoming Past Recurring" at bounding box center [887, 111] width 1299 height 33
click at [670, 184] on p "Module Kanta : Prospects et lettres de mission" at bounding box center [771, 186] width 329 height 19
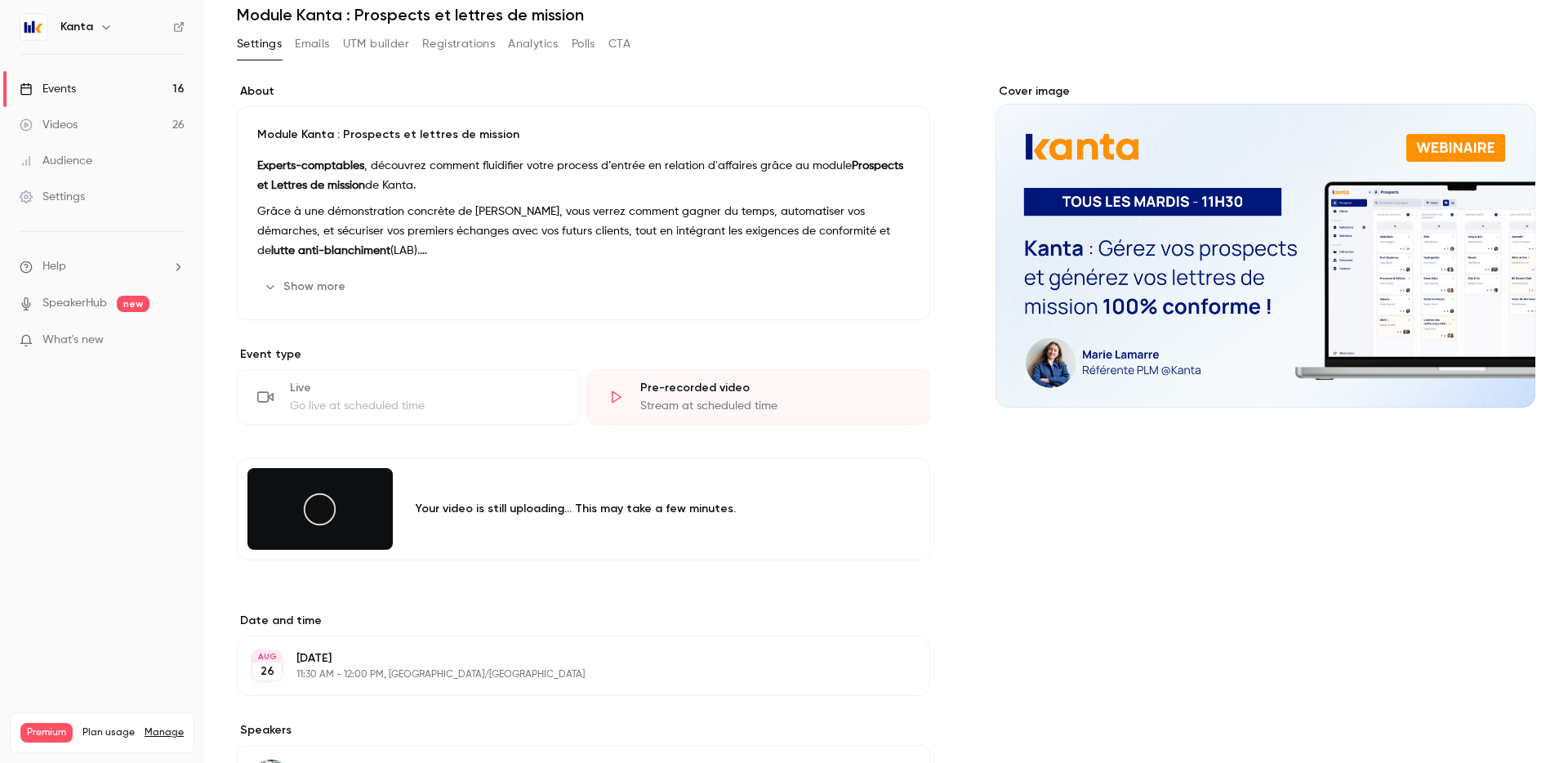
scroll to position [92, 0]
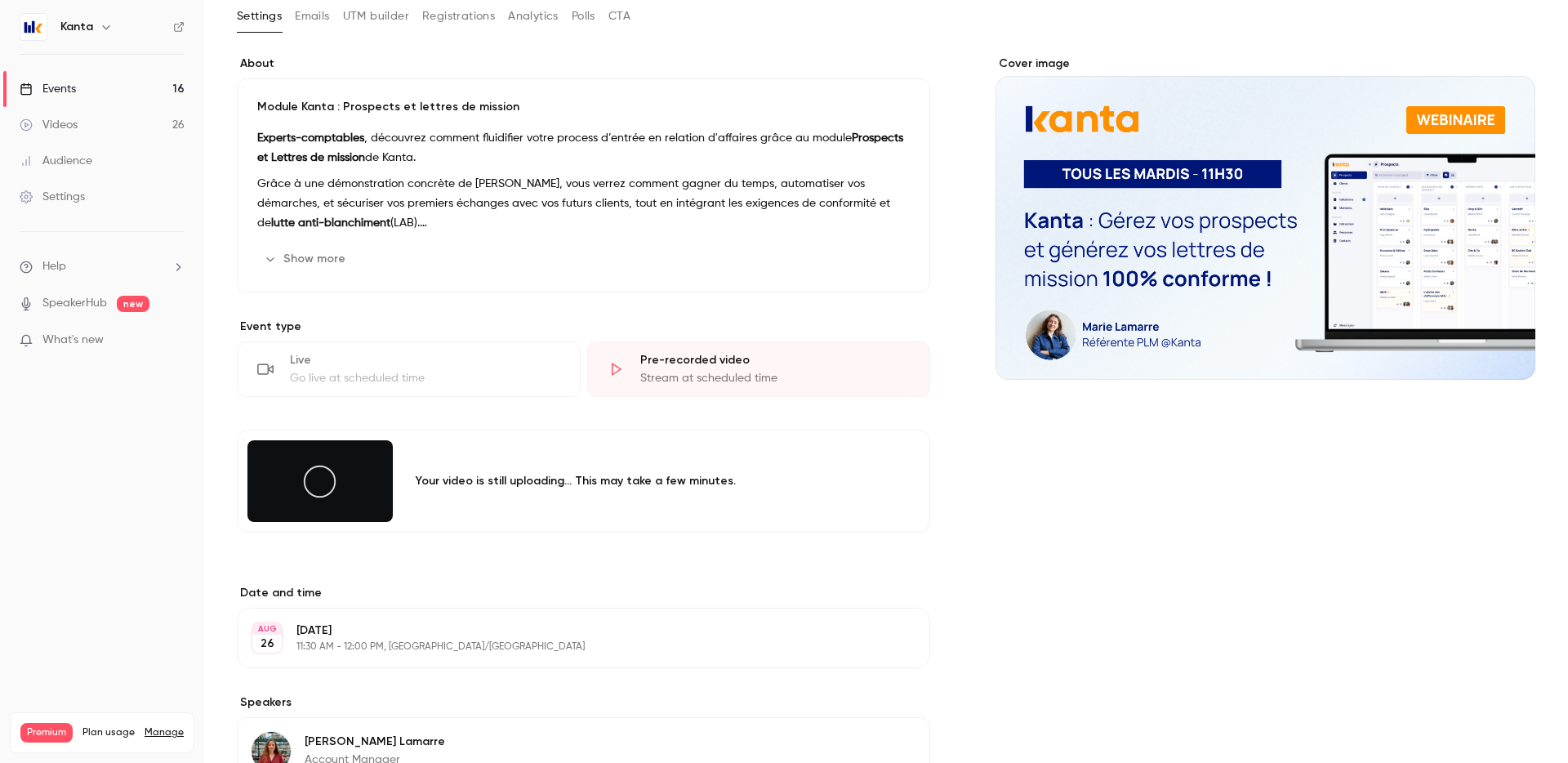
click at [40, 82] on div "Events" at bounding box center [47, 88] width 56 height 16
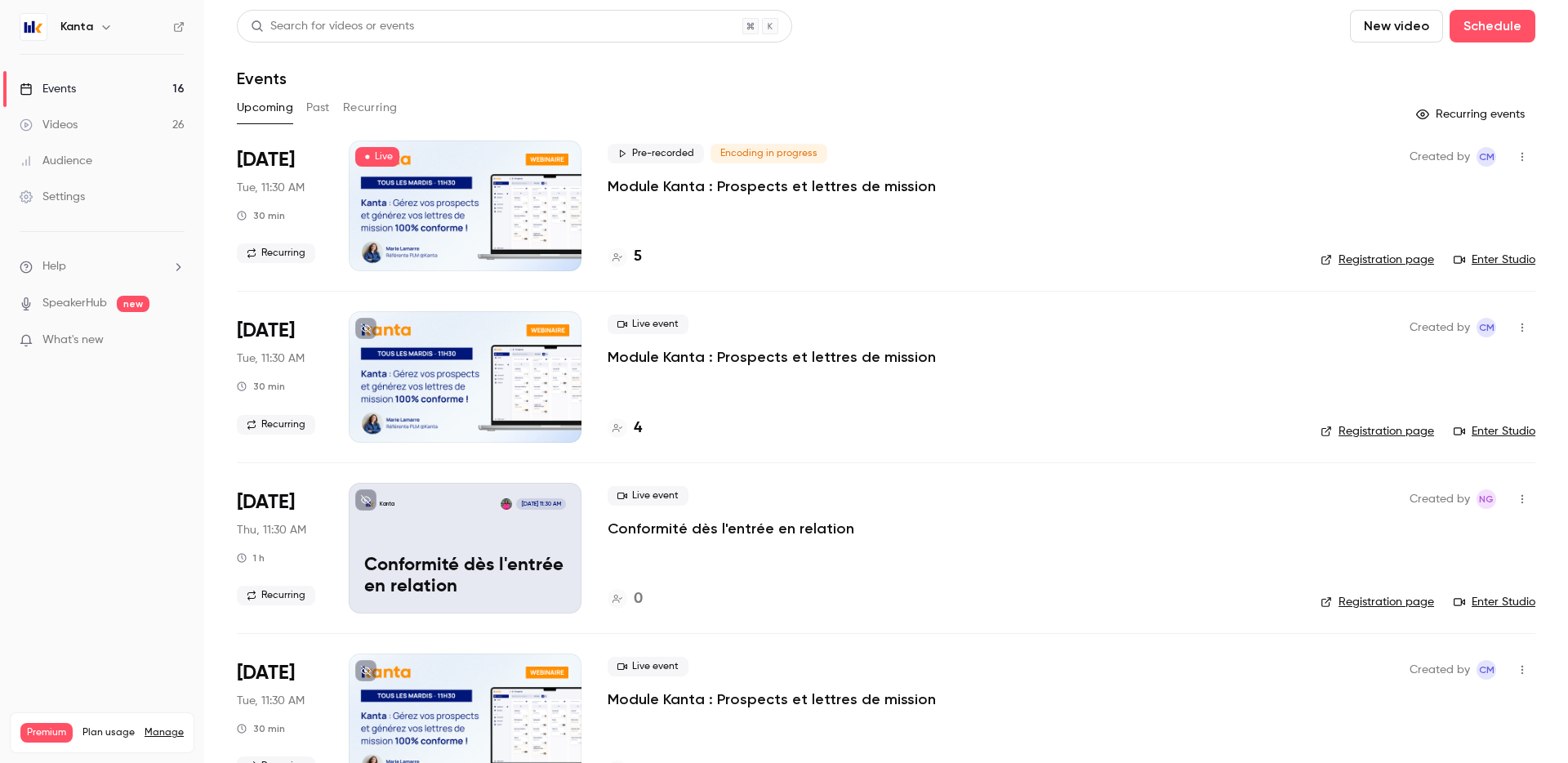
click at [688, 188] on p "Module Kanta : Prospects et lettres de mission" at bounding box center [771, 186] width 329 height 19
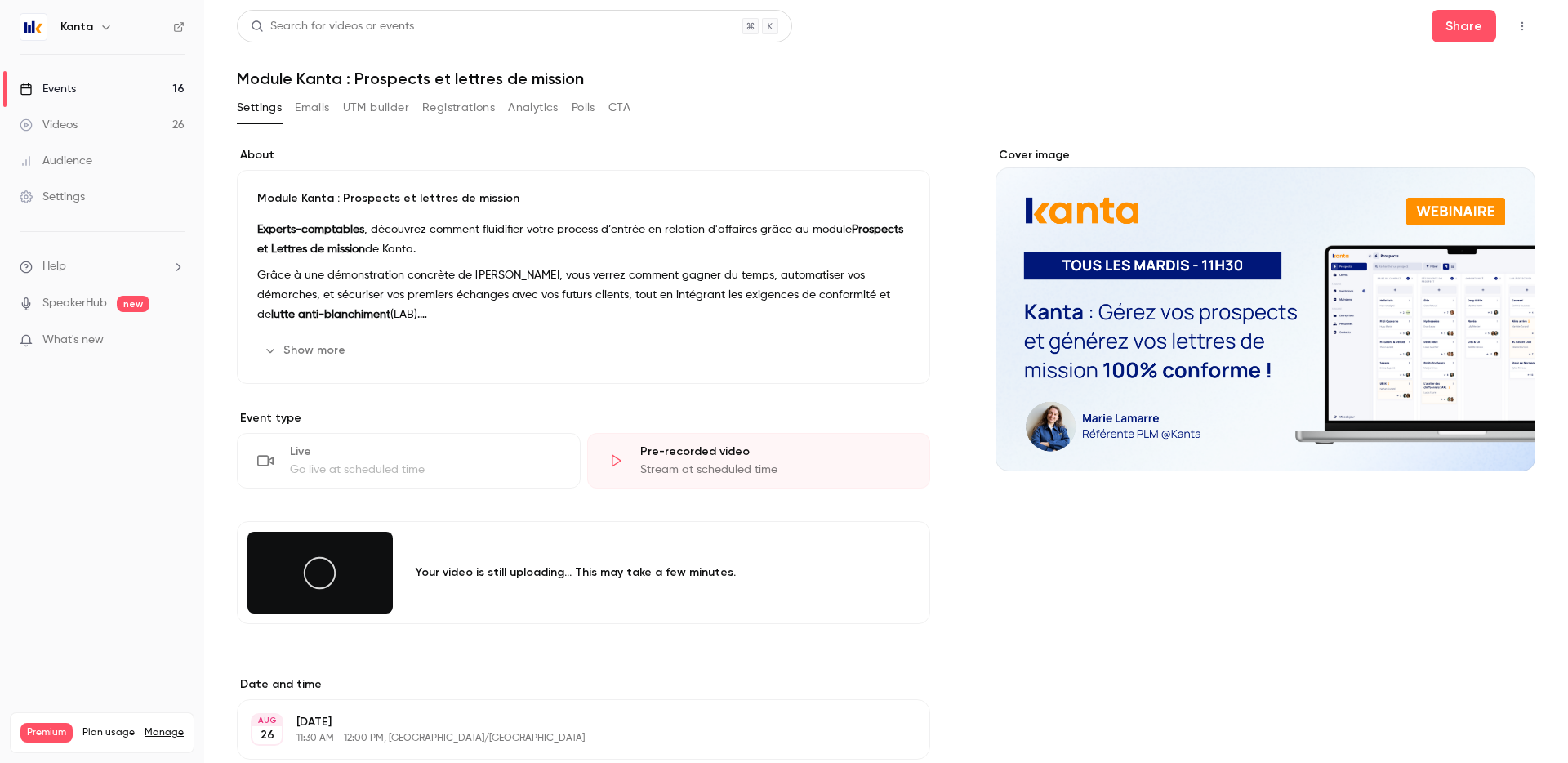
click at [284, 347] on button "Show more" at bounding box center [306, 350] width 98 height 26
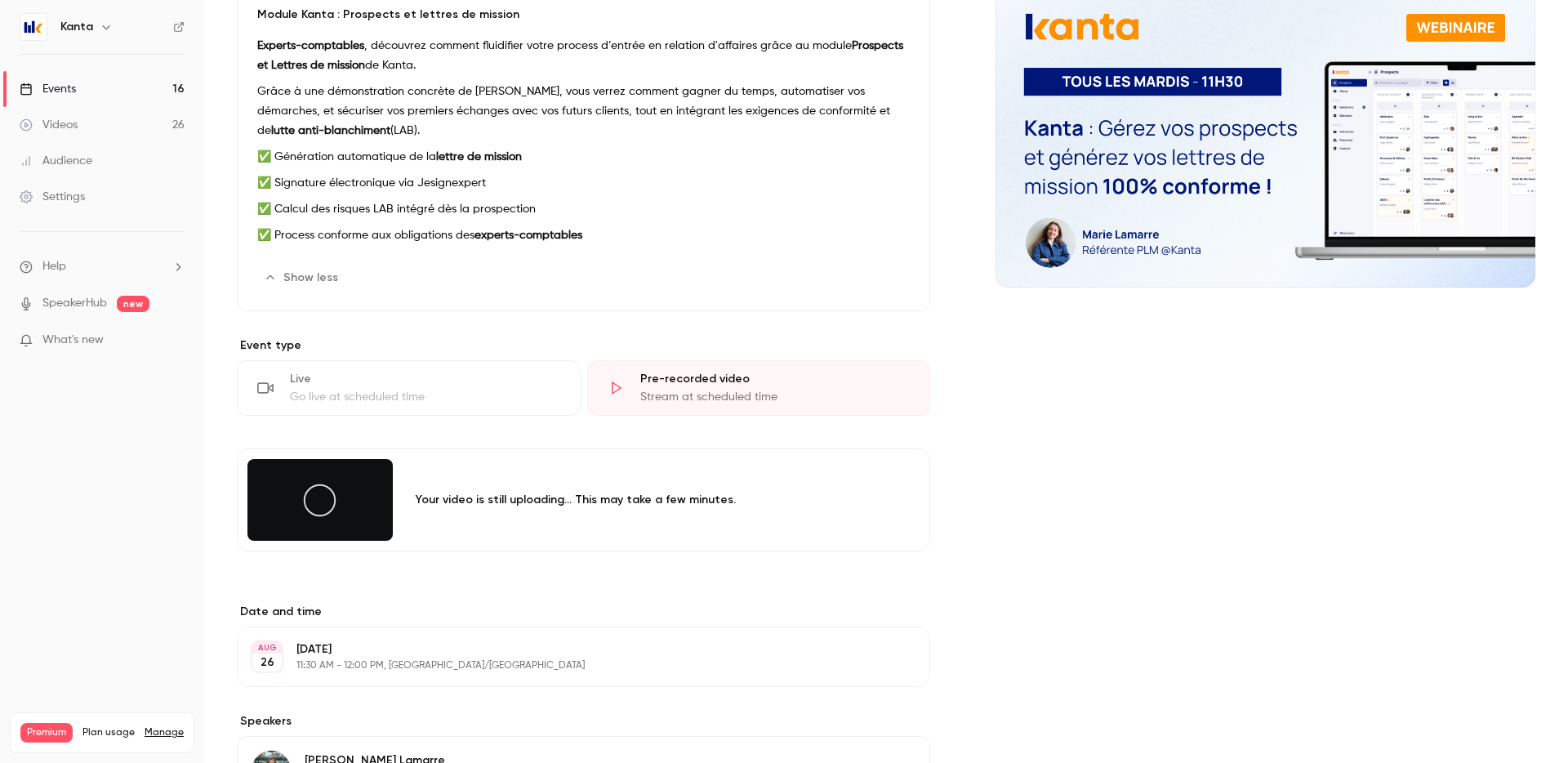
scroll to position [189, 0]
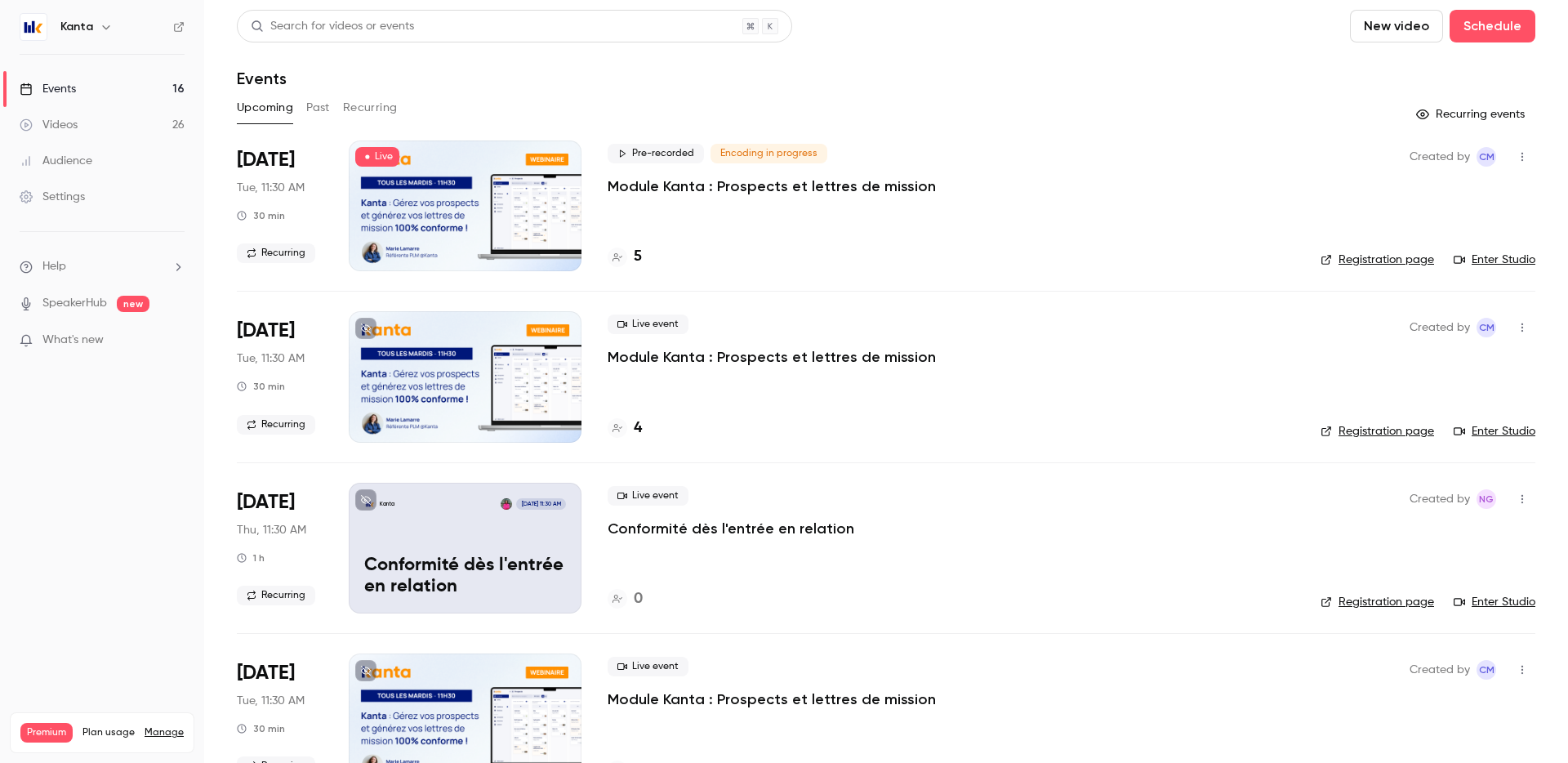
click at [739, 182] on p "Module Kanta : Prospects et lettres de mission" at bounding box center [771, 186] width 329 height 19
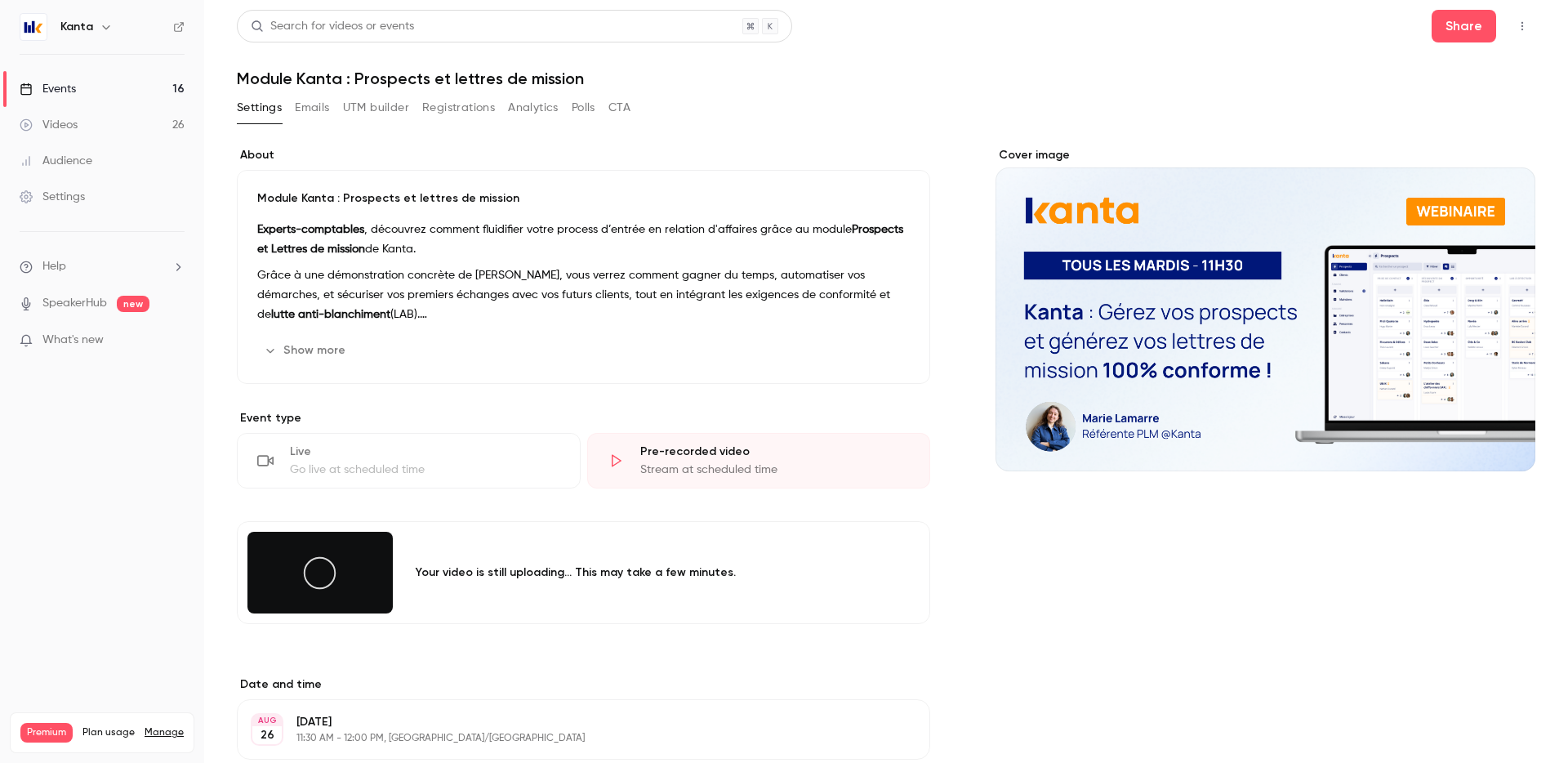
click at [75, 90] on div "Events" at bounding box center [47, 88] width 56 height 16
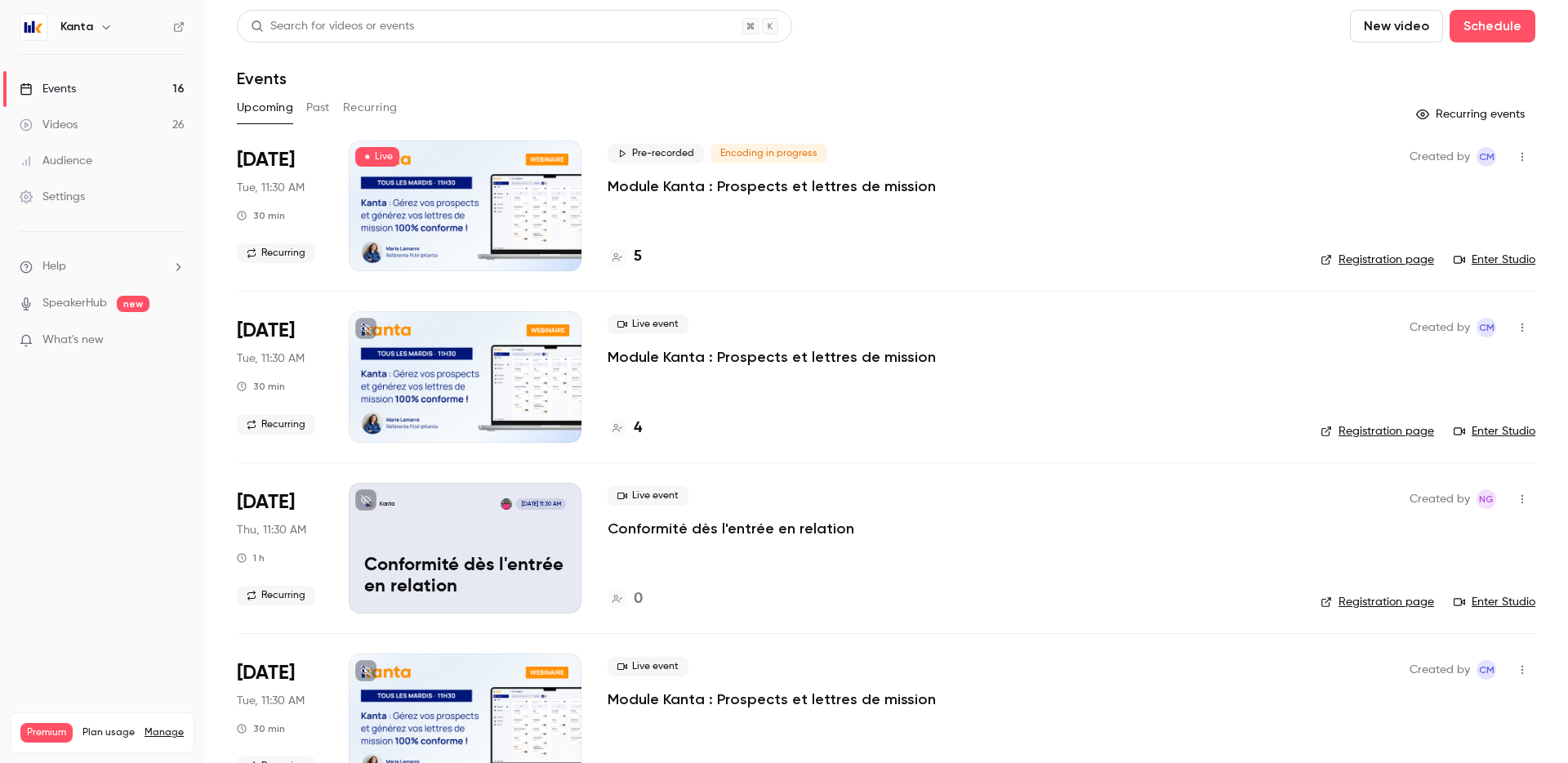
click at [75, 90] on div "Events" at bounding box center [47, 88] width 56 height 16
click at [635, 260] on h4 "5" at bounding box center [638, 257] width 8 height 22
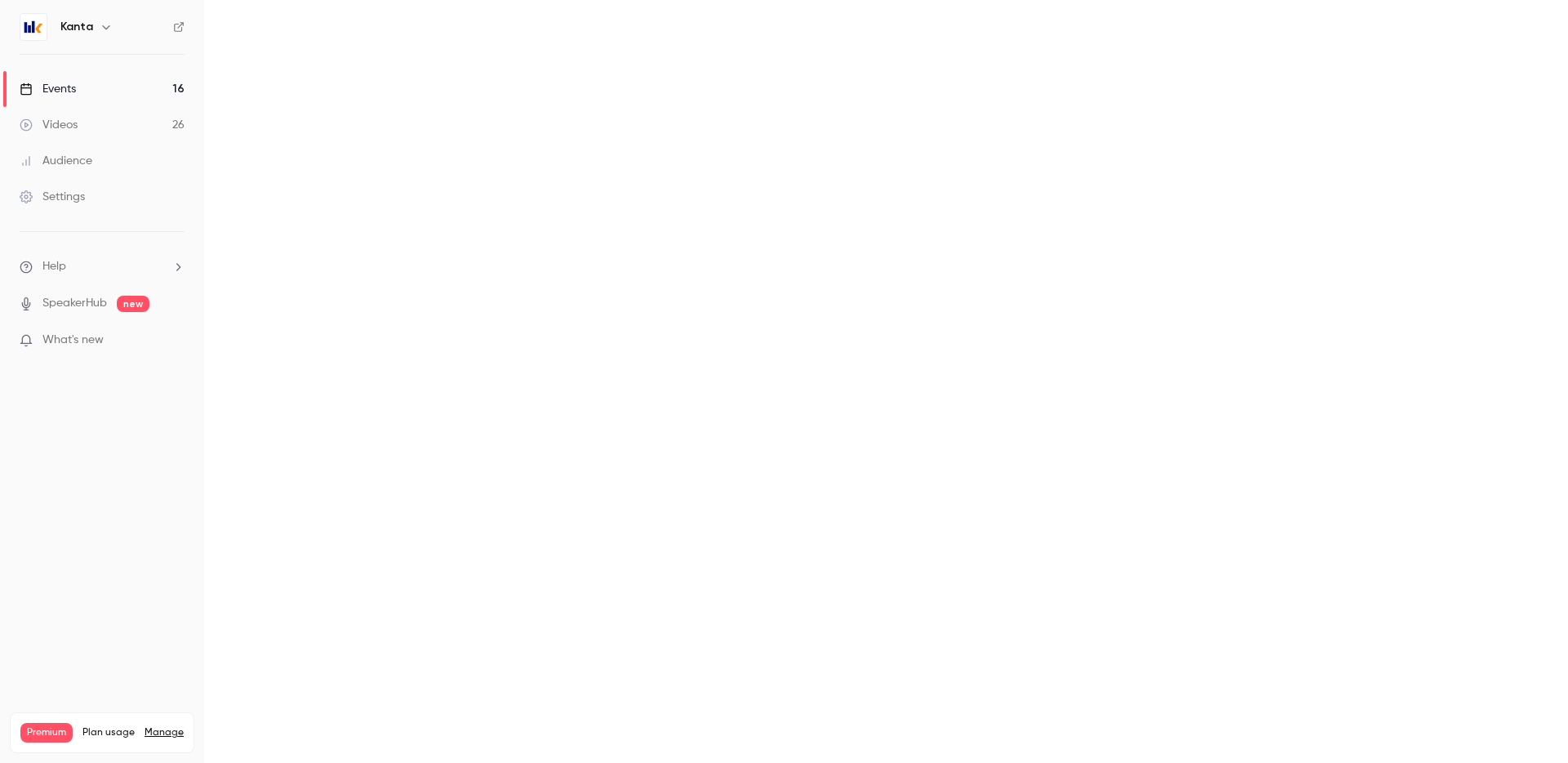
click at [635, 260] on main at bounding box center [886, 382] width 1364 height 763
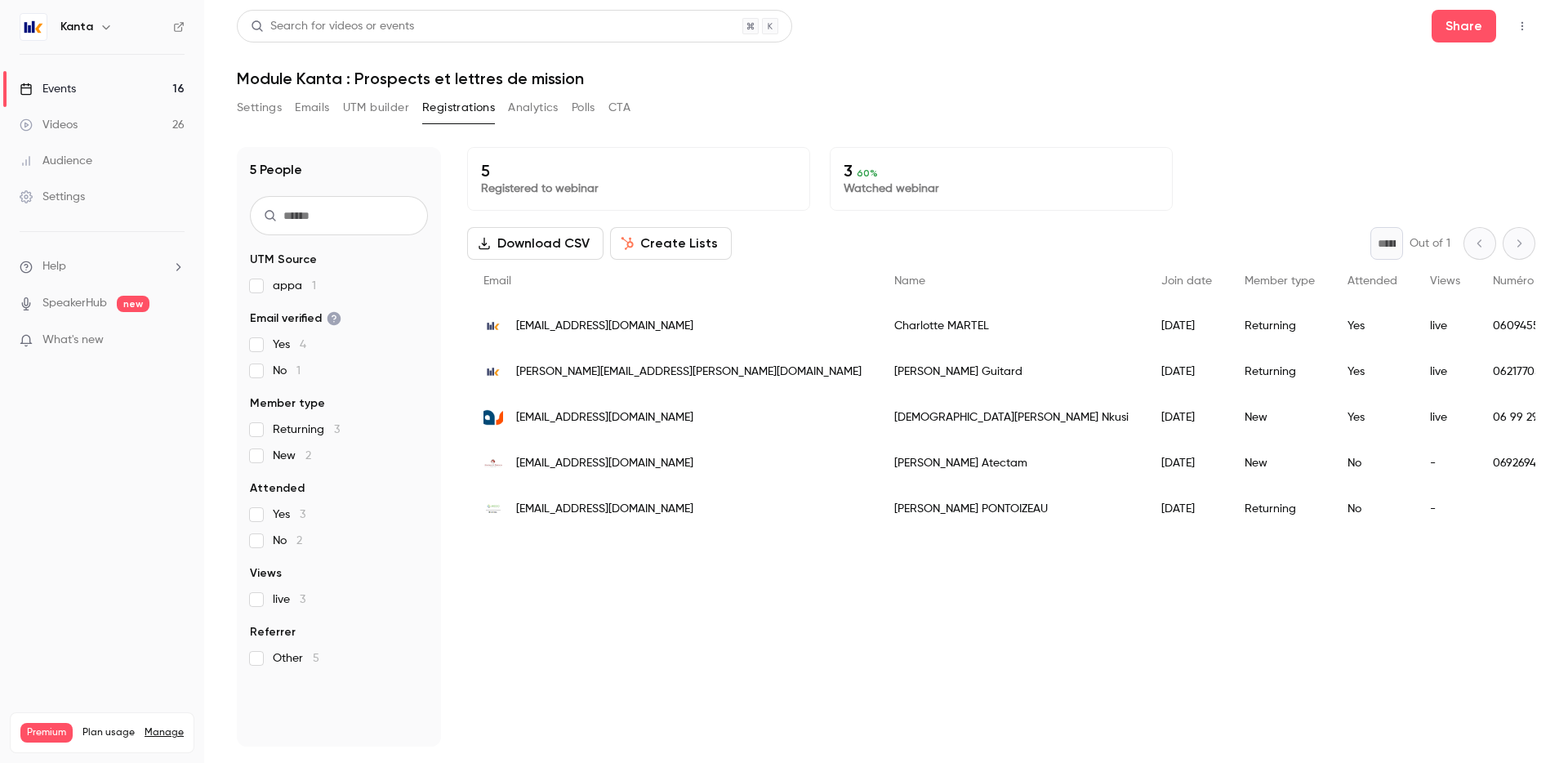
click at [542, 107] on button "Analytics" at bounding box center [534, 108] width 50 height 26
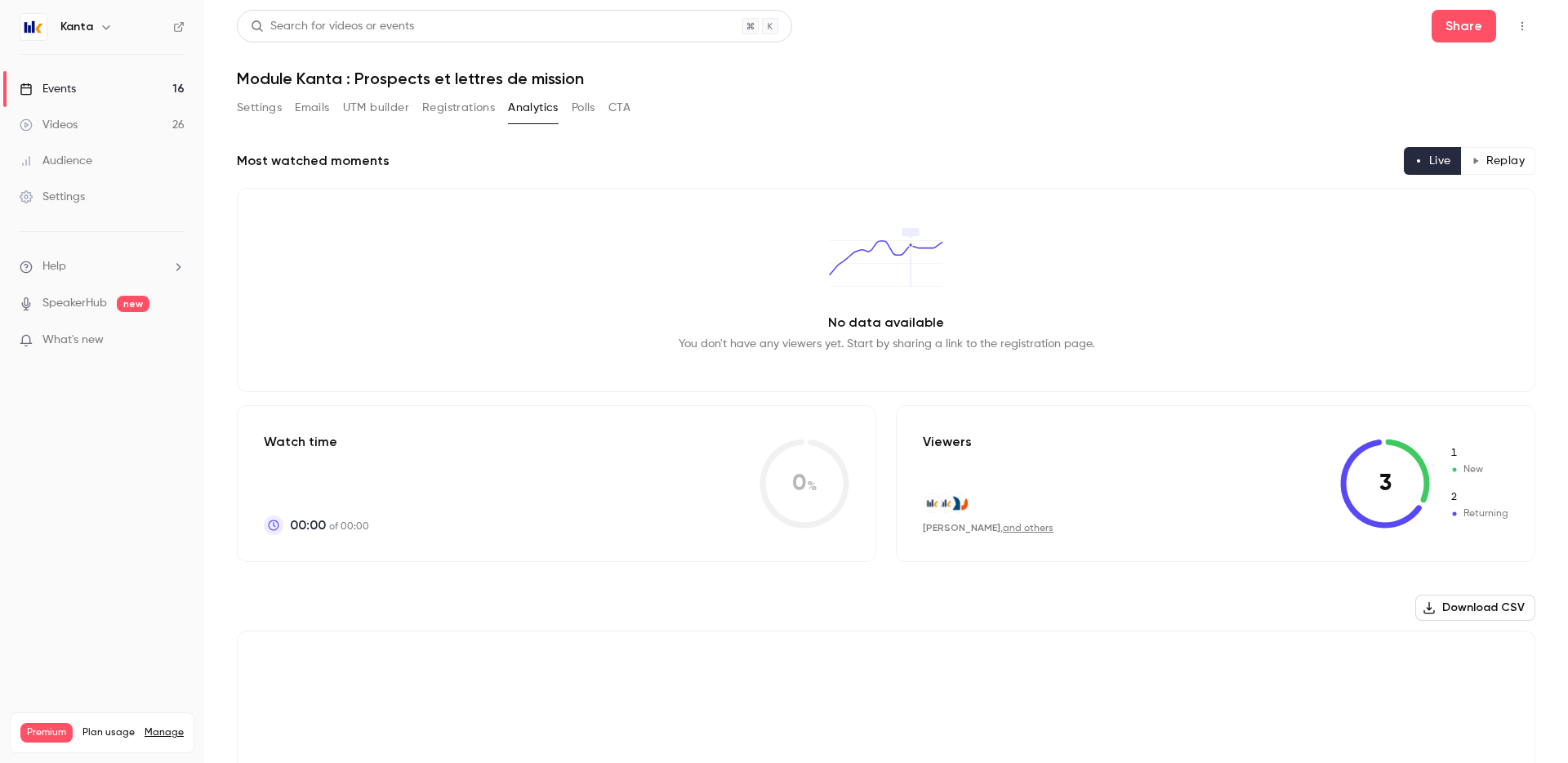
click at [534, 98] on button "Analytics" at bounding box center [534, 108] width 50 height 26
click at [534, 106] on button "Analytics" at bounding box center [534, 108] width 50 height 26
click at [145, 92] on link "Events 16" at bounding box center [102, 89] width 204 height 36
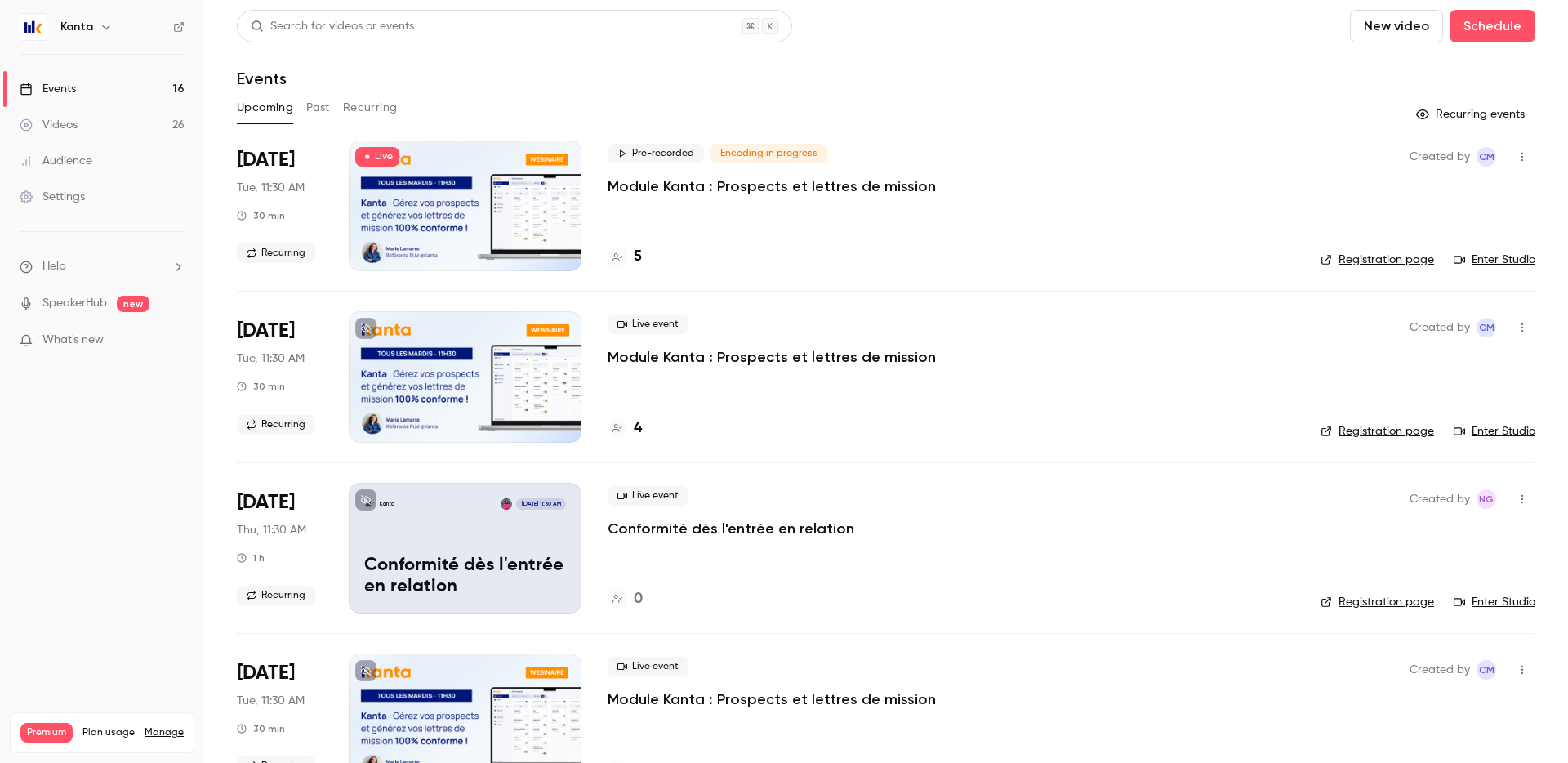
click at [145, 92] on link "Events 16" at bounding box center [102, 89] width 204 height 36
click at [724, 191] on p "Module Kanta : Prospects et lettres de mission" at bounding box center [771, 186] width 329 height 19
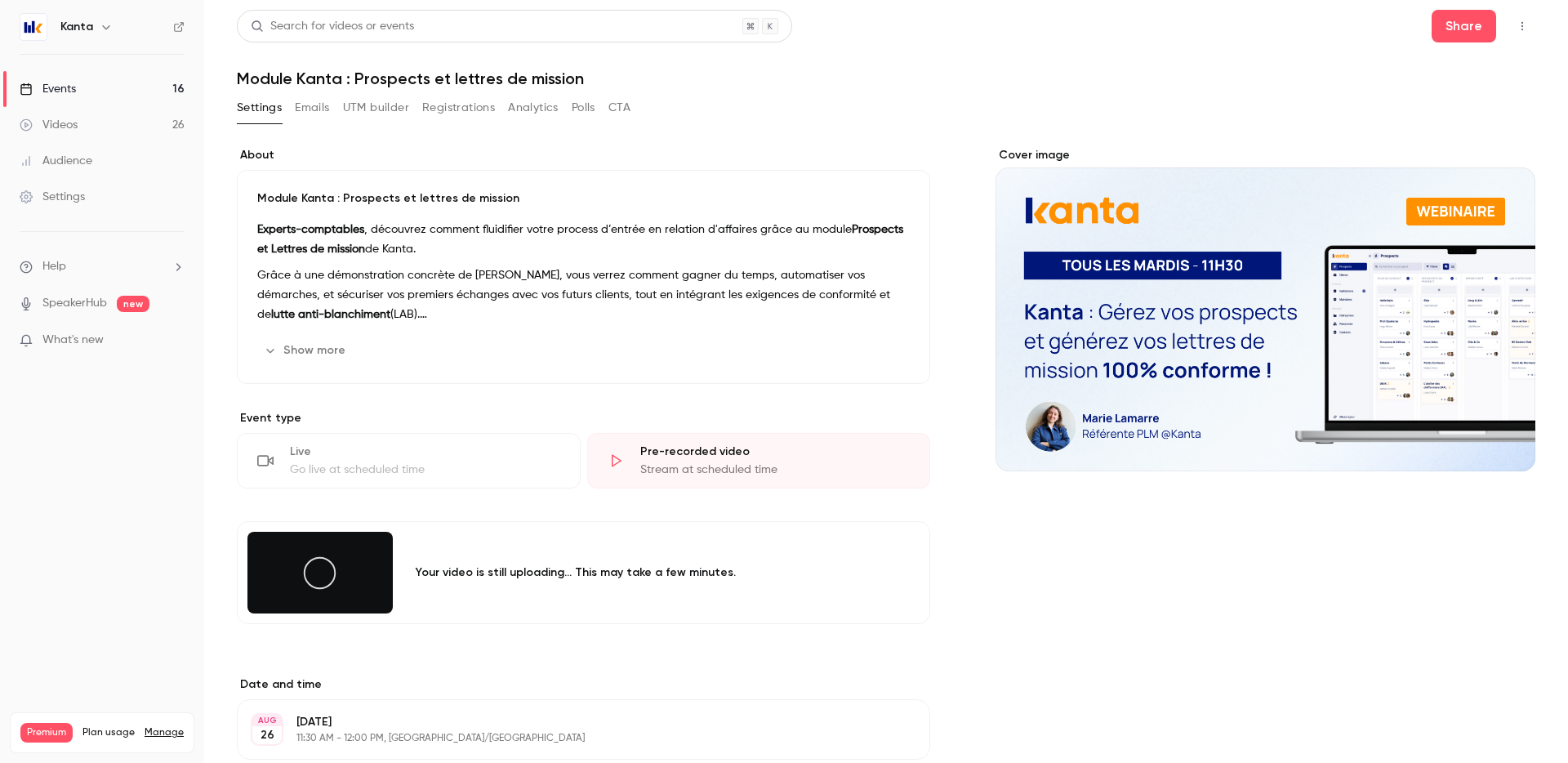
click at [117, 84] on link "Events 16" at bounding box center [102, 89] width 204 height 36
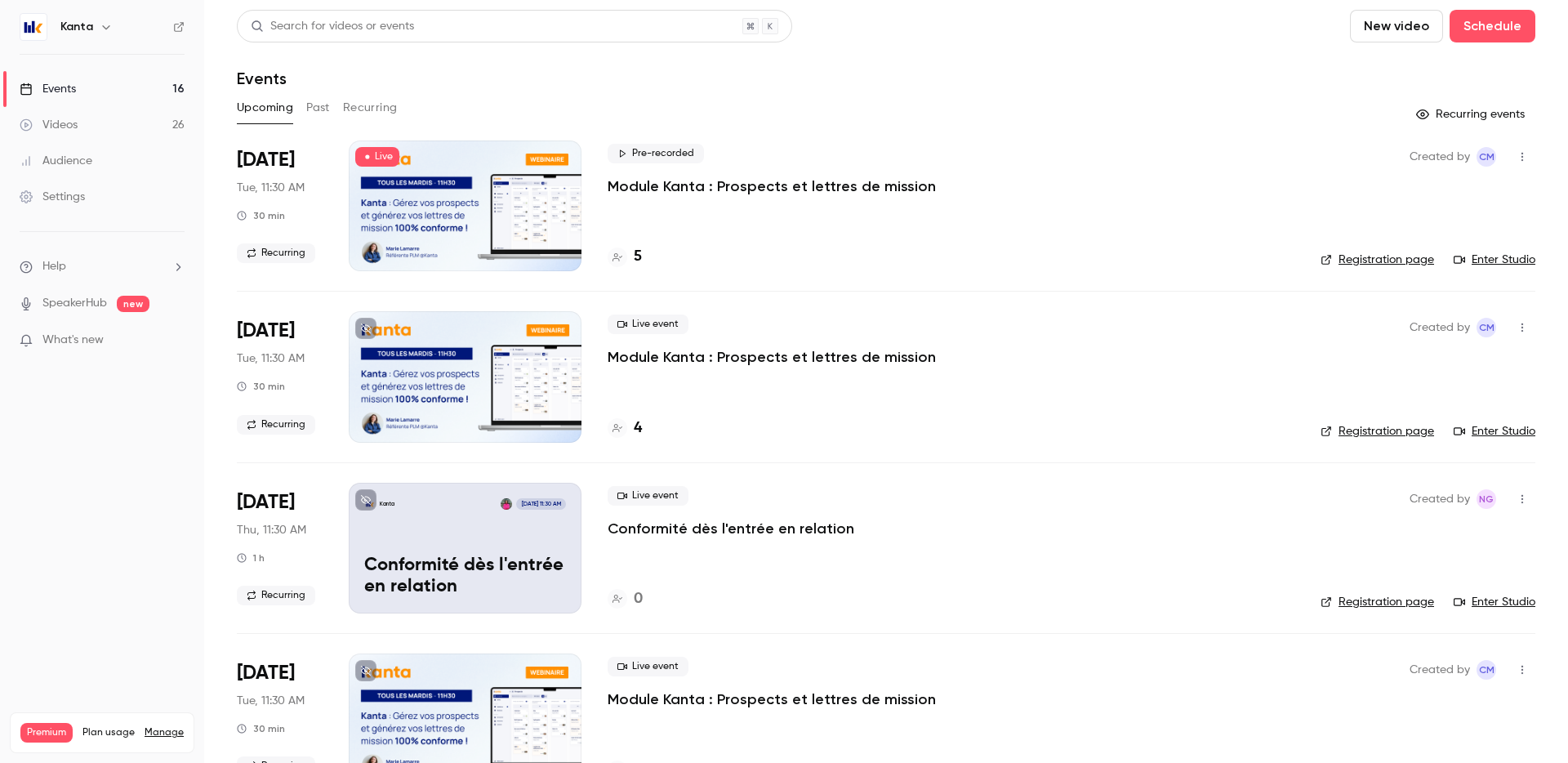
click at [1483, 264] on link "Enter Studio" at bounding box center [1494, 259] width 82 height 16
drag, startPoint x: 687, startPoint y: 155, endPoint x: 635, endPoint y: 152, distance: 52.1
click at [635, 152] on span "Pre-recorded" at bounding box center [655, 153] width 97 height 19
click at [640, 152] on span "Pre-recorded" at bounding box center [655, 153] width 97 height 19
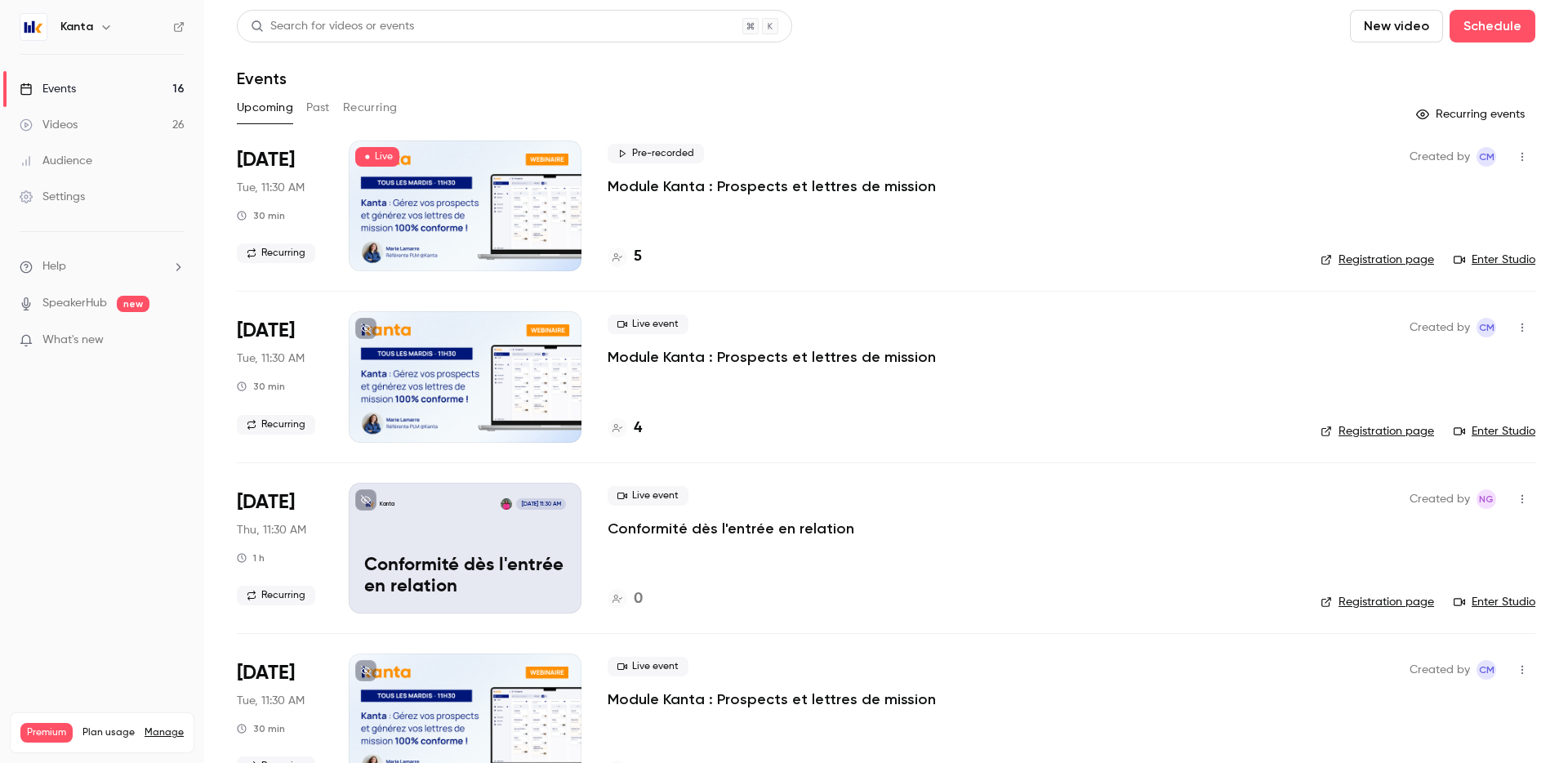
click at [374, 107] on button "Recurring" at bounding box center [370, 108] width 55 height 26
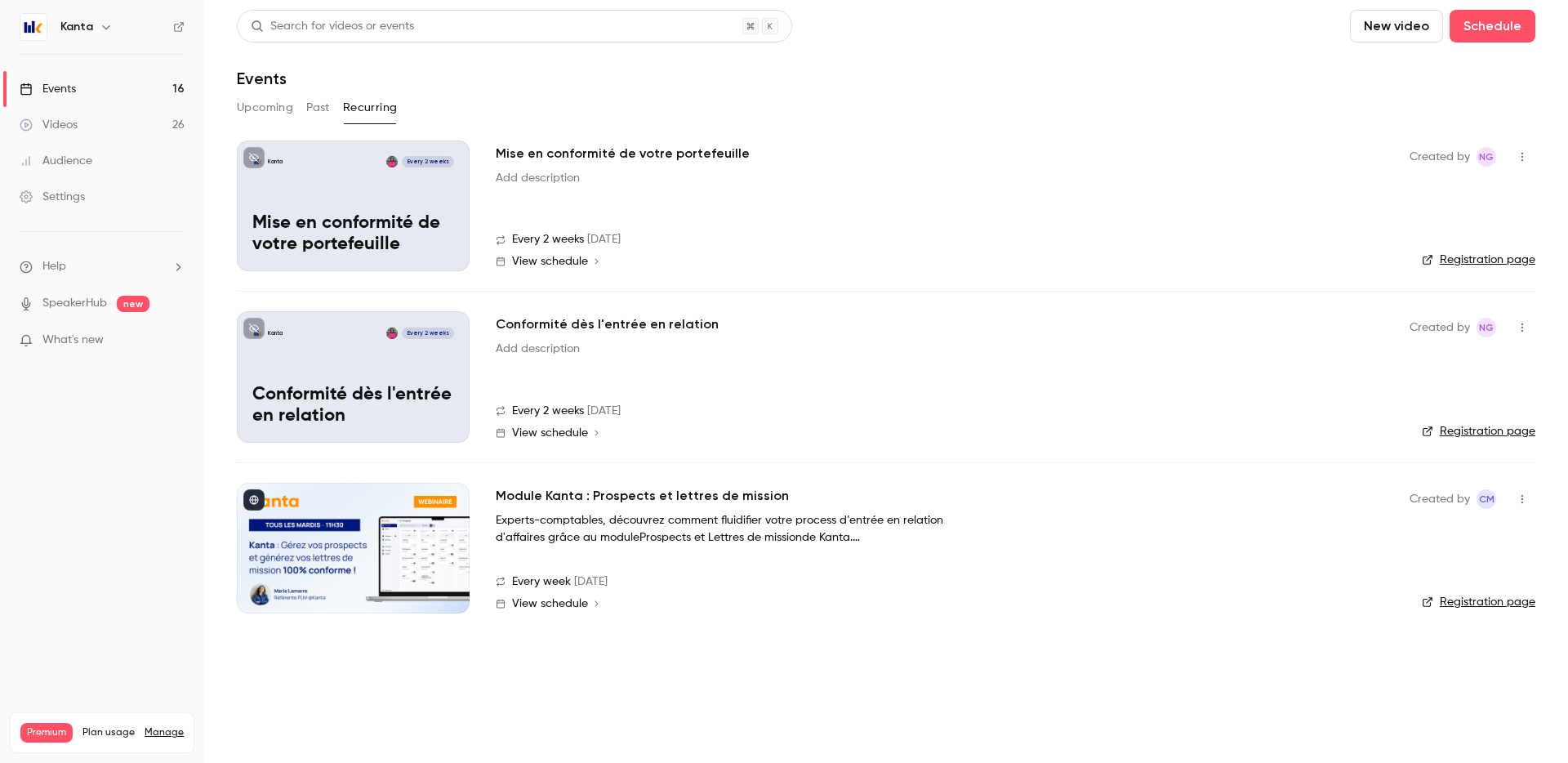
click at [561, 497] on h2 "Module Kanta : Prospects et lettres de mission" at bounding box center [642, 495] width 293 height 19
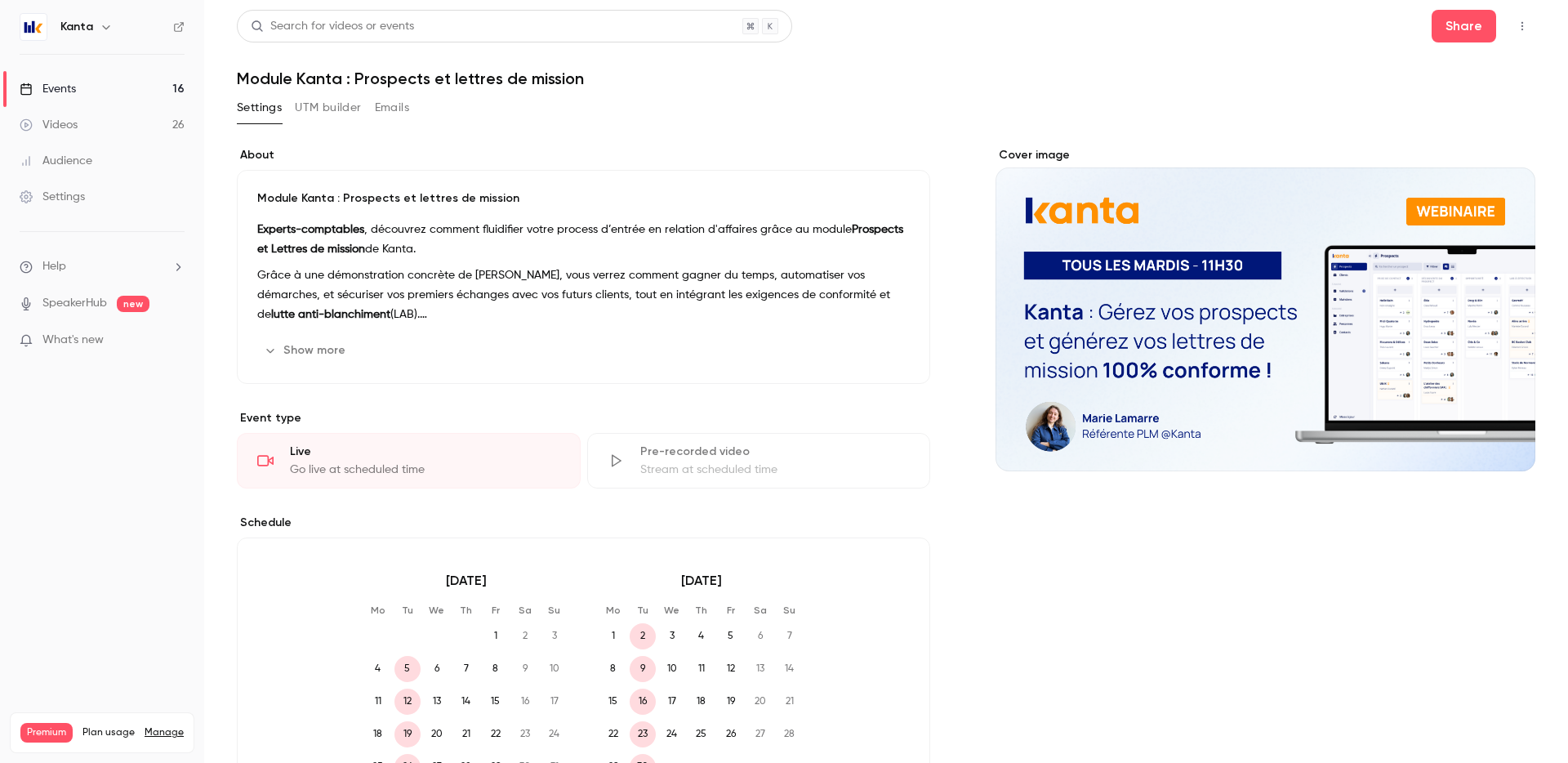
click at [72, 84] on div "Events" at bounding box center [47, 88] width 56 height 16
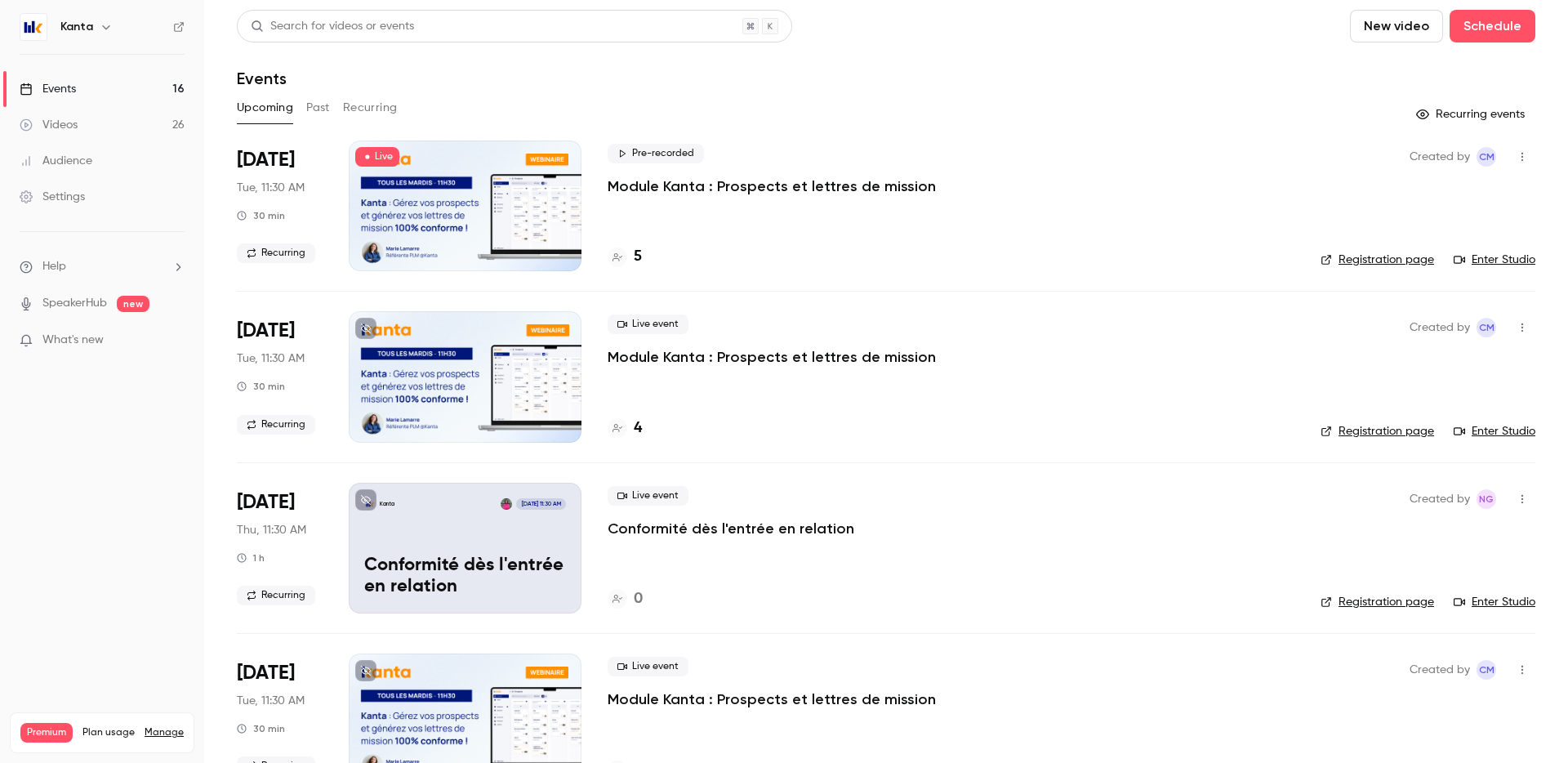
click at [600, 22] on div "Search for videos or events" at bounding box center [514, 26] width 555 height 33
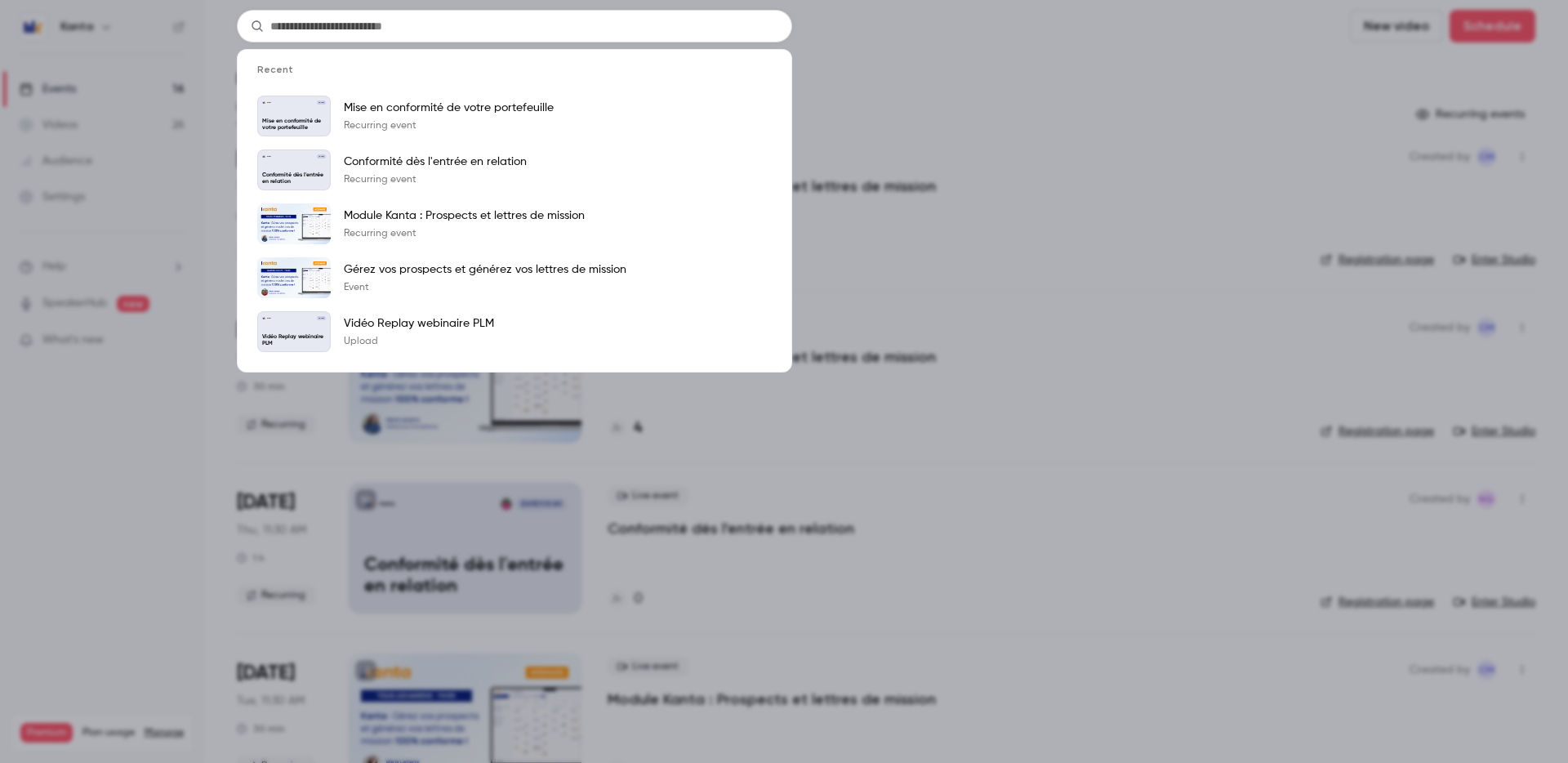
click at [875, 93] on div "Recent Kanta [DATE] Mise en conformité de votre portefeuille Mise en conformité…" at bounding box center [784, 382] width 1568 height 763
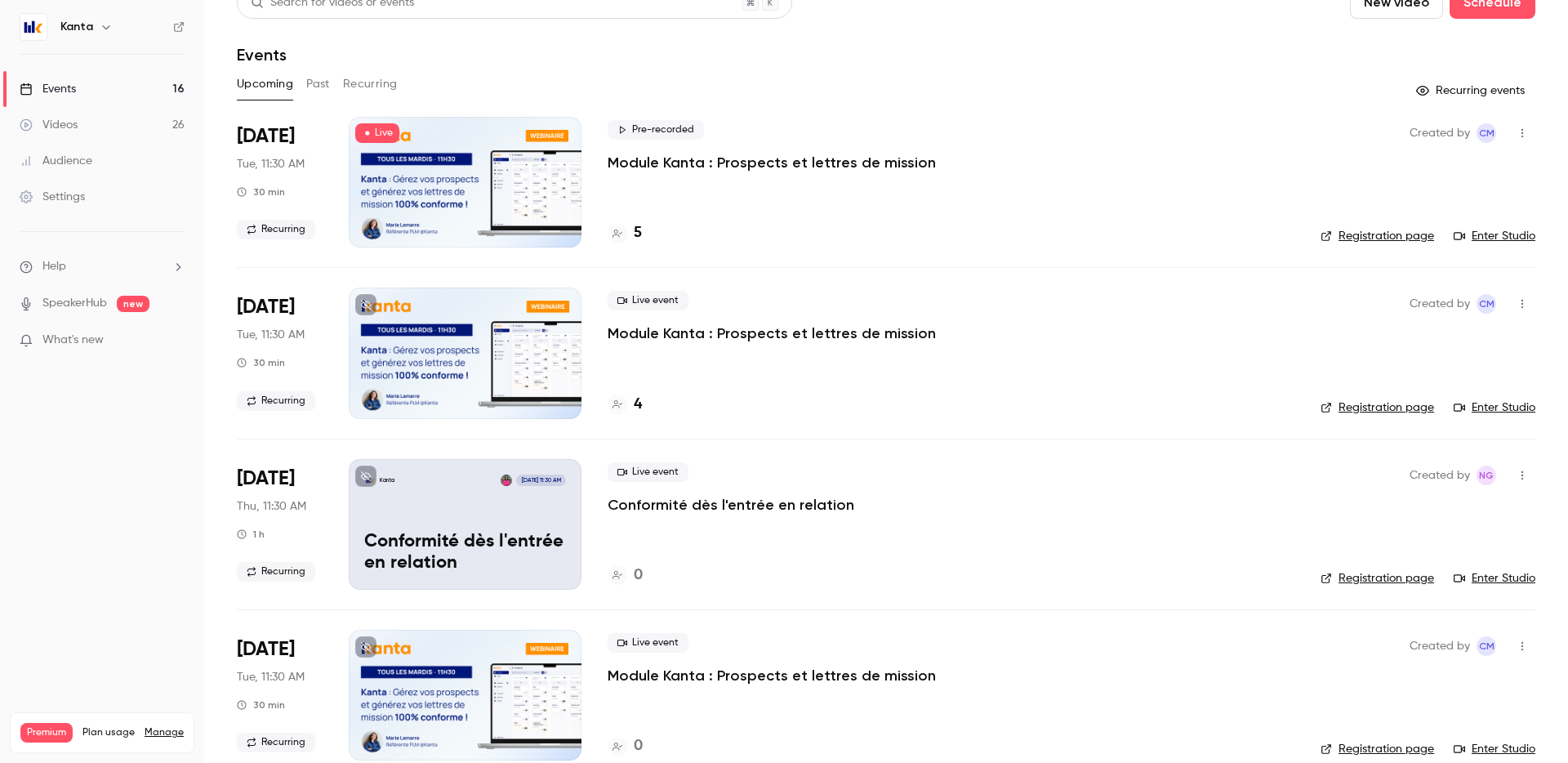
scroll to position [26, 0]
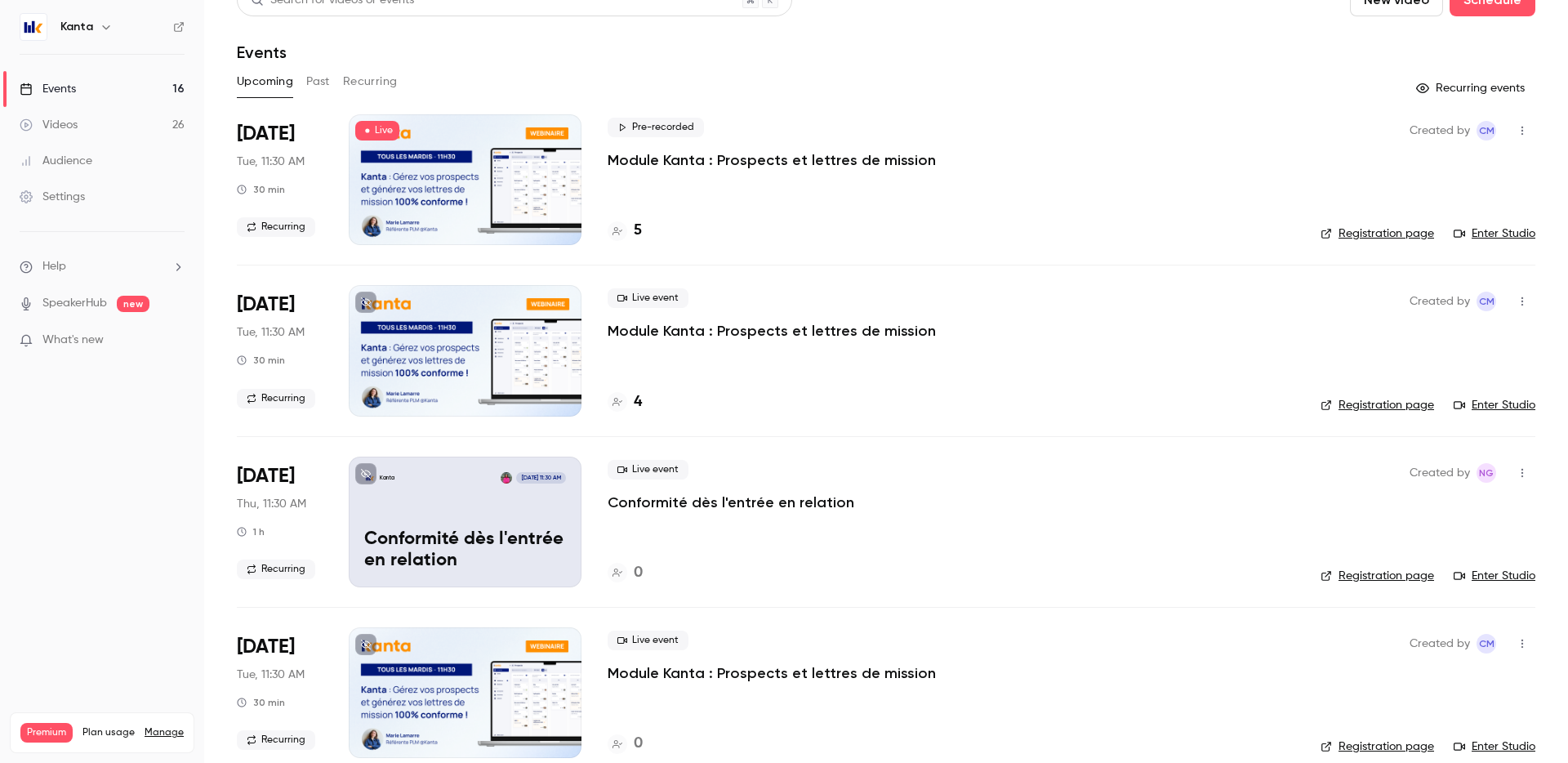
click at [311, 85] on button "Past" at bounding box center [318, 82] width 24 height 26
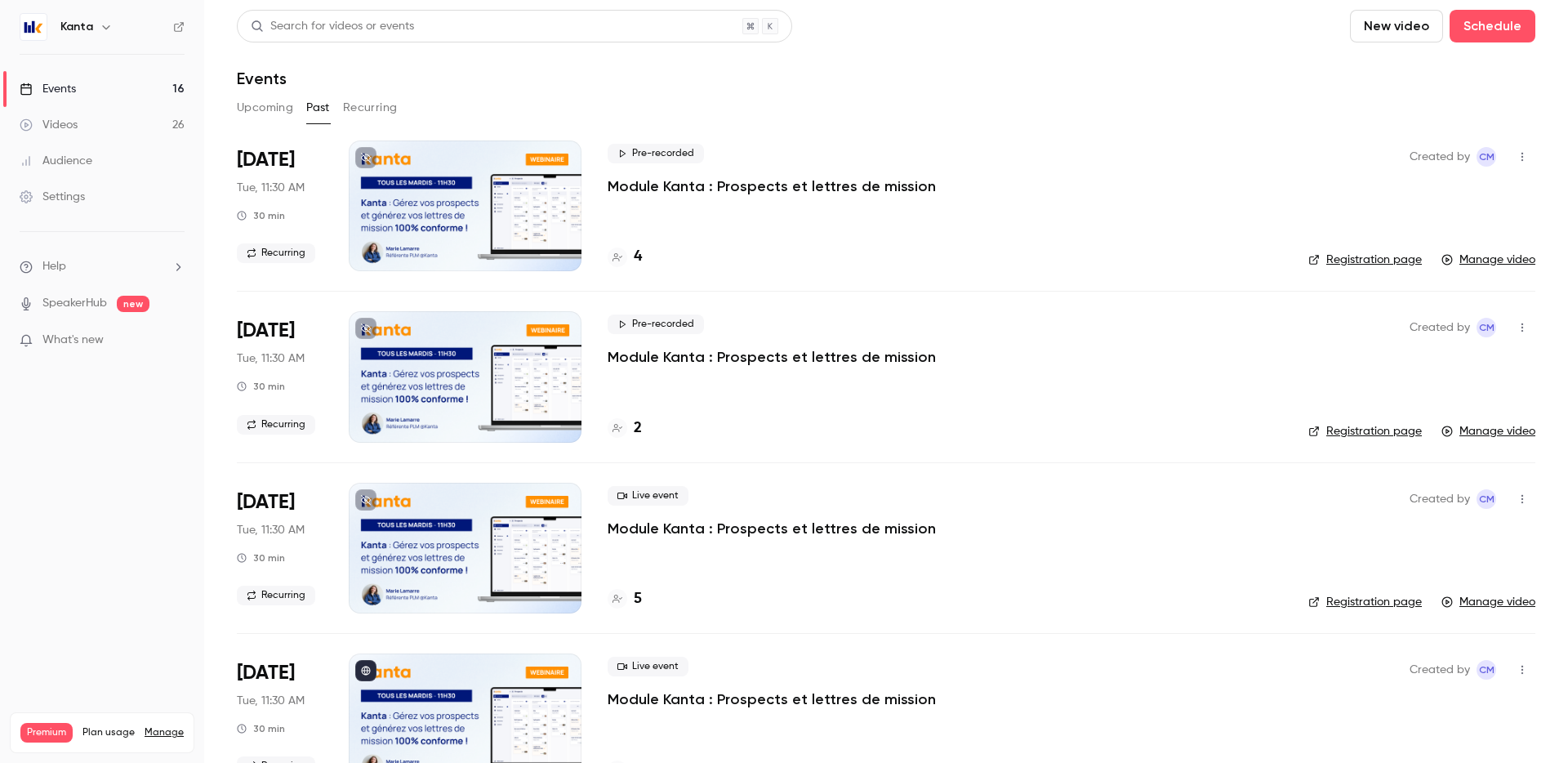
click at [380, 118] on button "Recurring" at bounding box center [370, 108] width 55 height 26
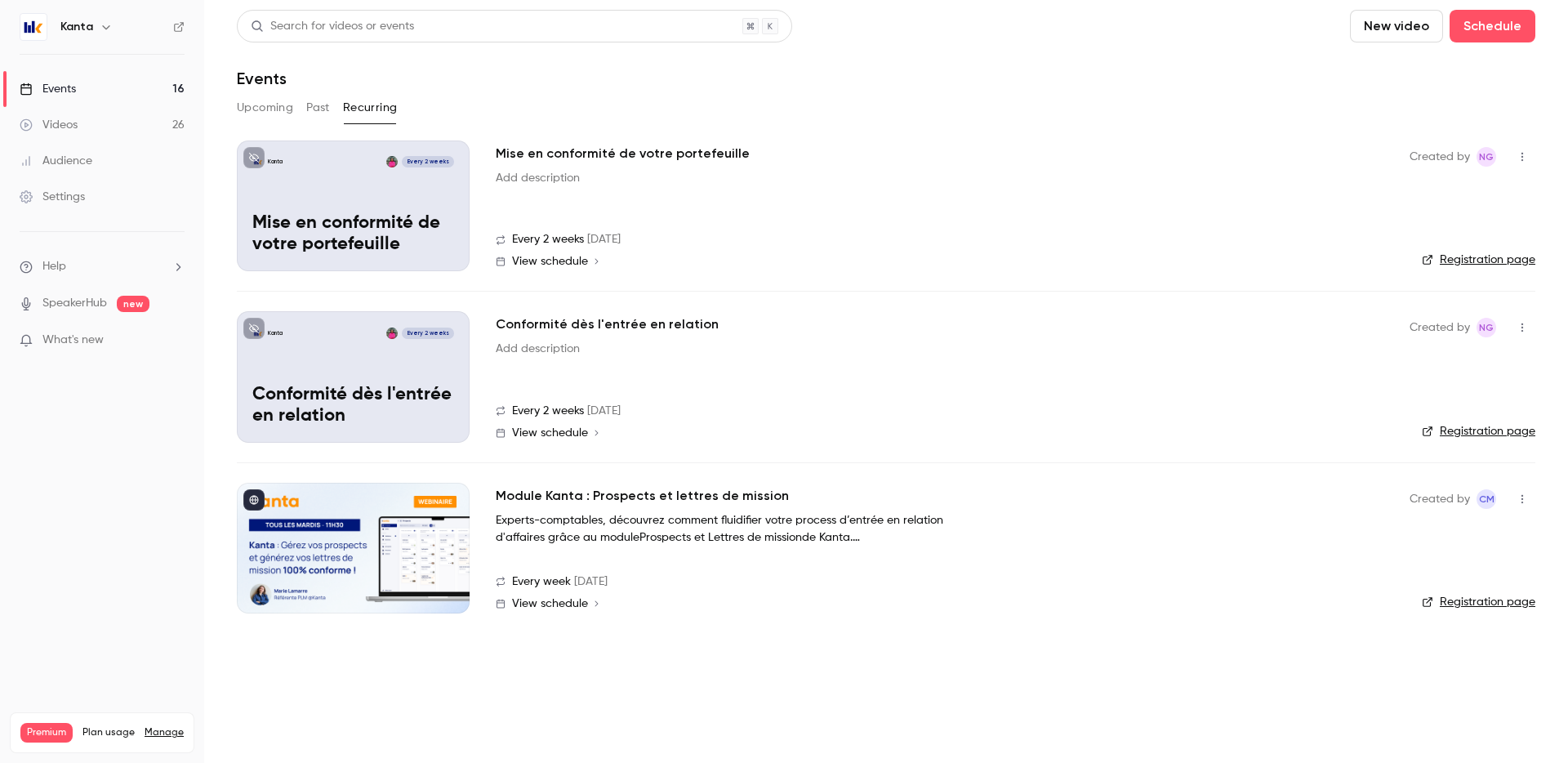
click at [570, 501] on h2 "Module Kanta : Prospects et lettres de mission" at bounding box center [642, 495] width 293 height 19
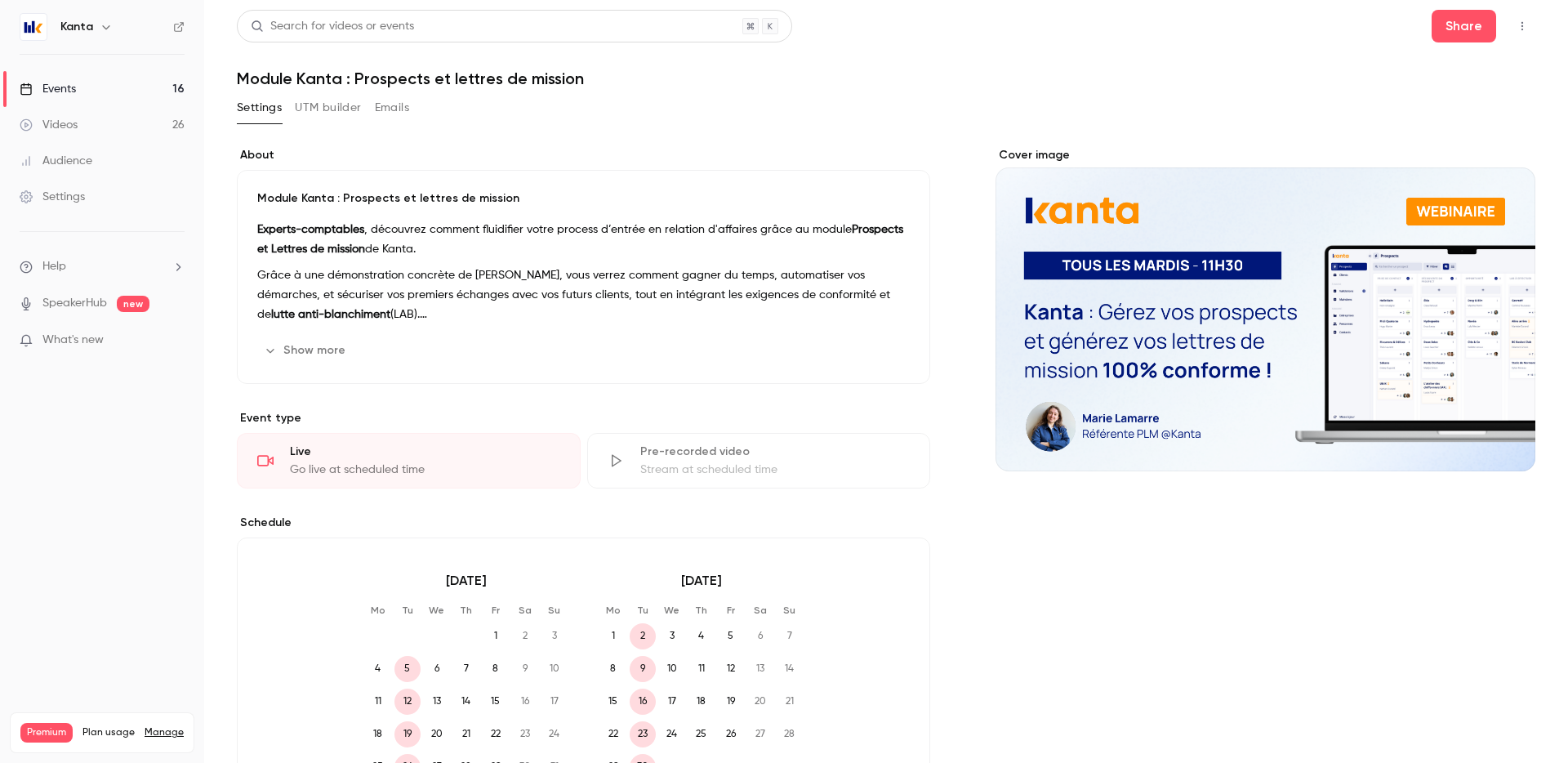
scroll to position [20, 0]
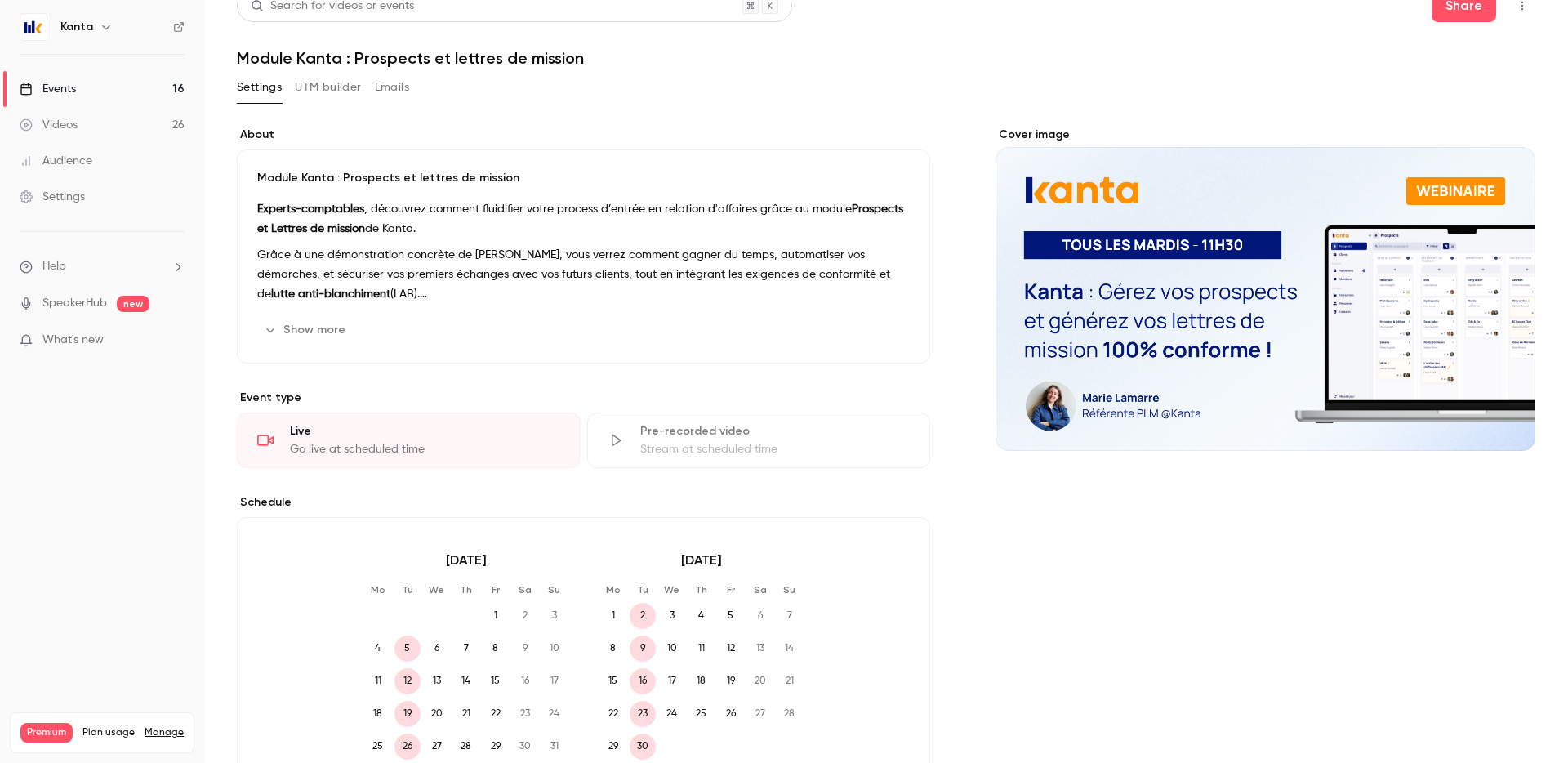
click at [694, 429] on div "Pre-recorded video" at bounding box center [776, 431] width 271 height 16
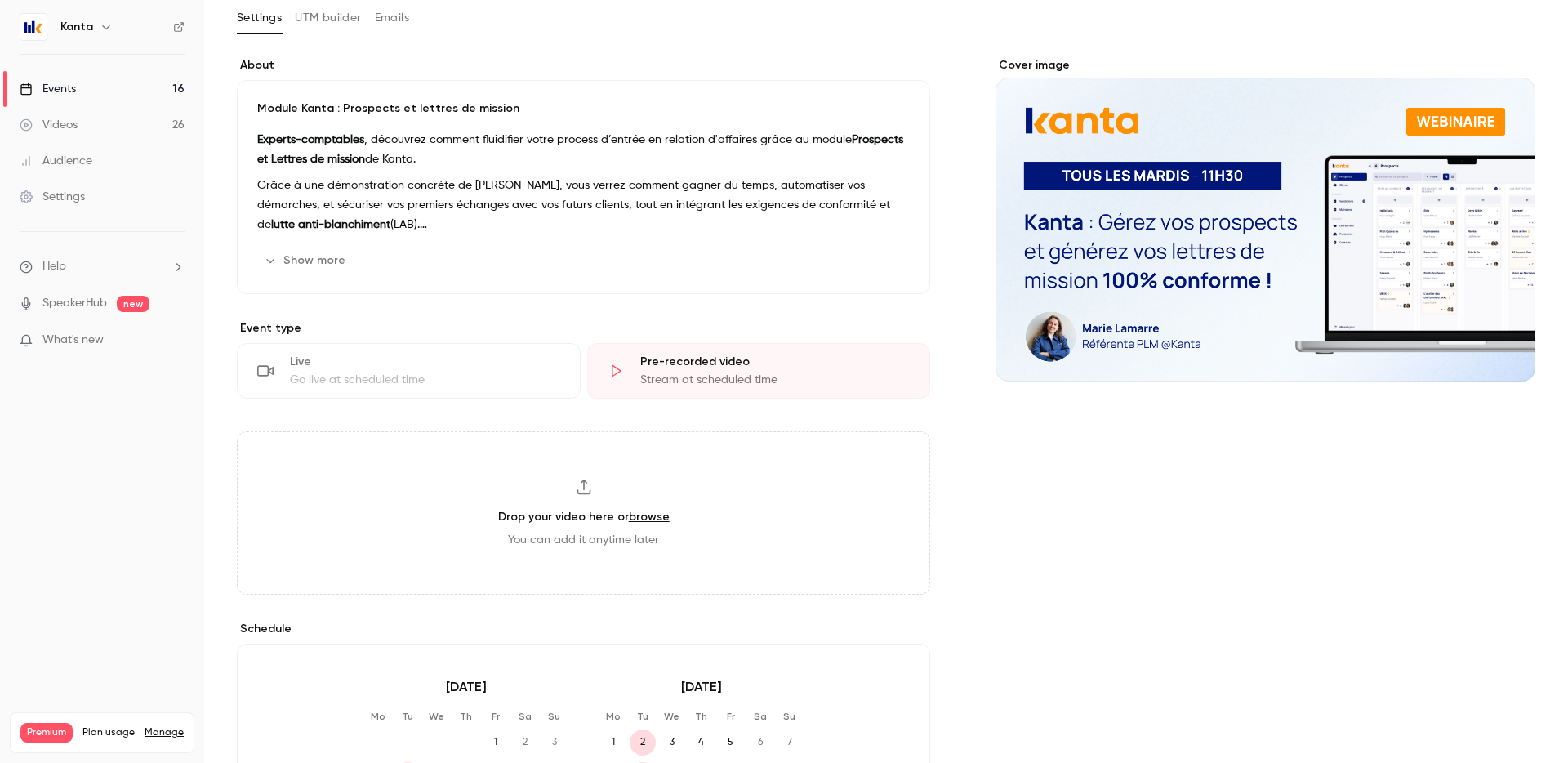
scroll to position [129, 0]
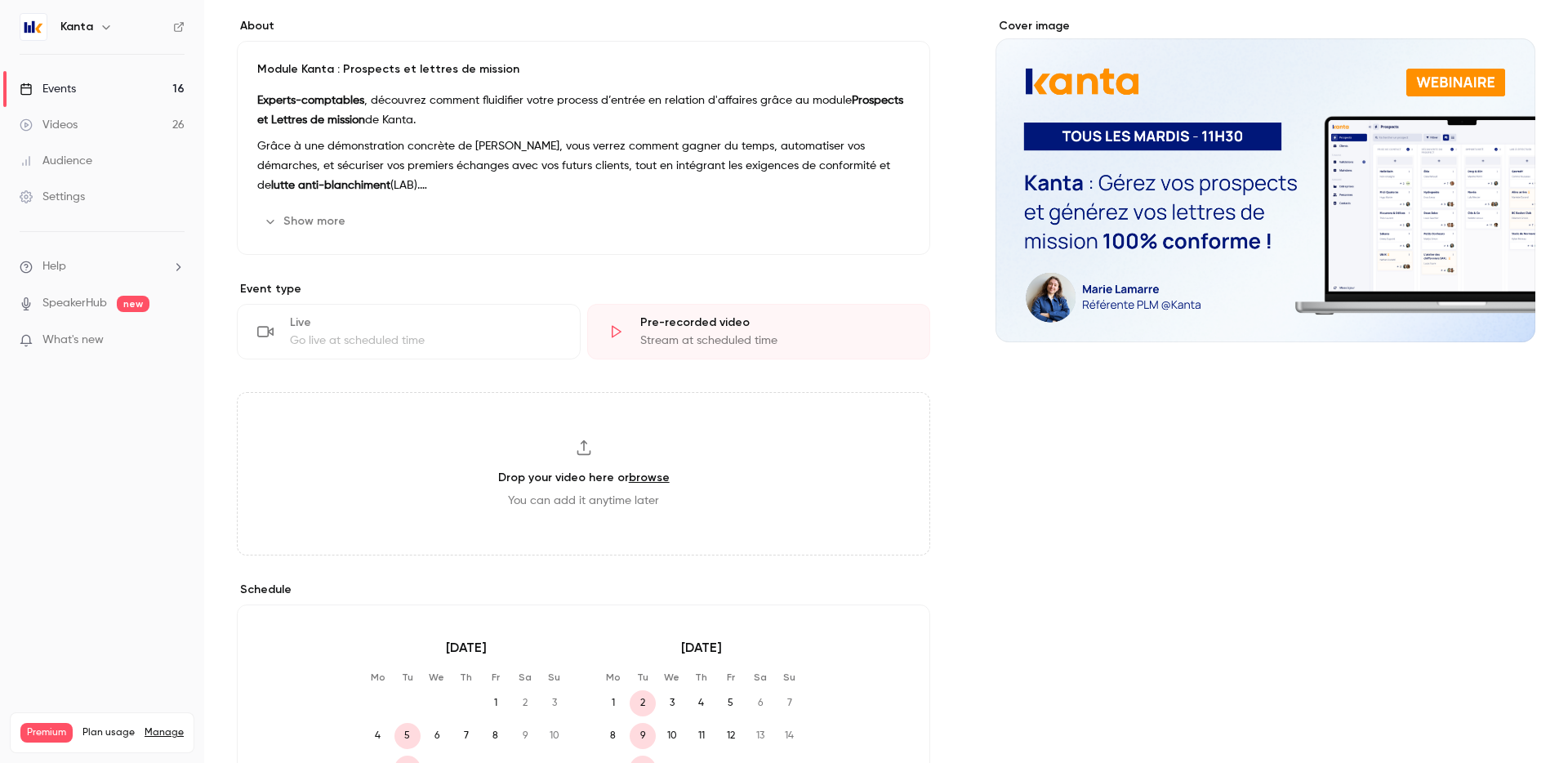
click at [361, 319] on div "Live" at bounding box center [425, 322] width 271 height 16
